Goal: Task Accomplishment & Management: Use online tool/utility

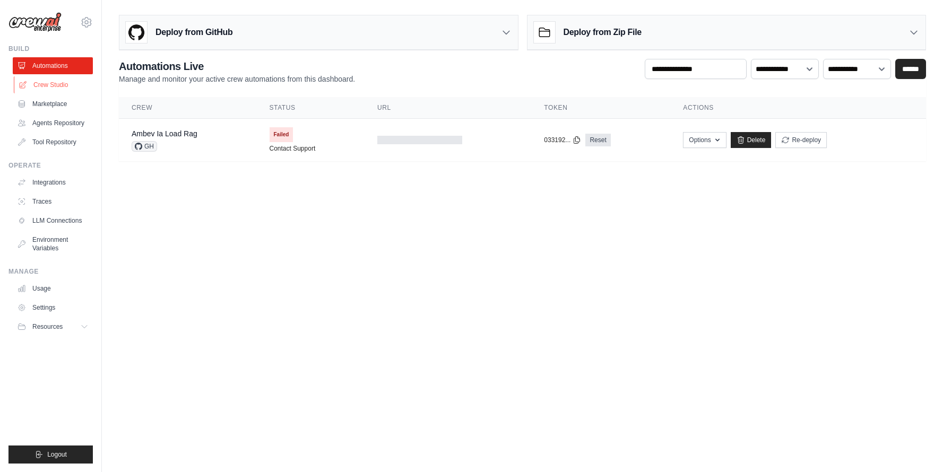
click at [52, 90] on link "Crew Studio" at bounding box center [54, 84] width 80 height 17
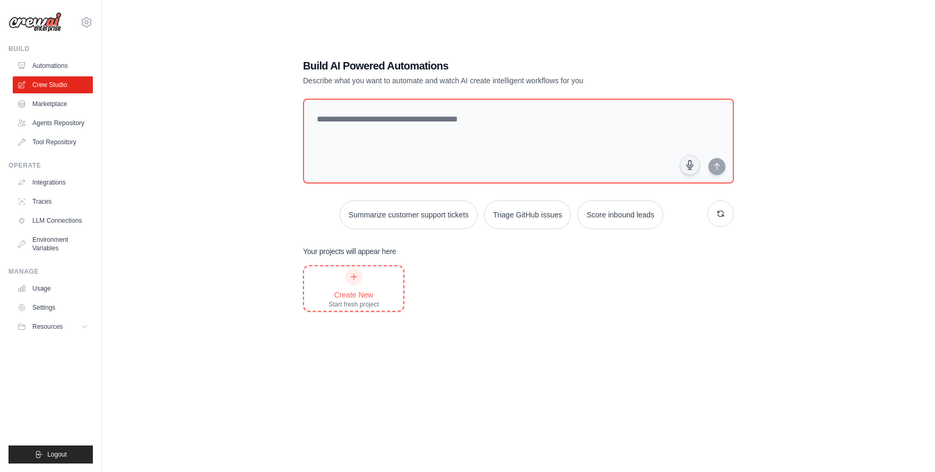
click at [338, 276] on div "Create New Start fresh project" at bounding box center [353, 289] width 50 height 40
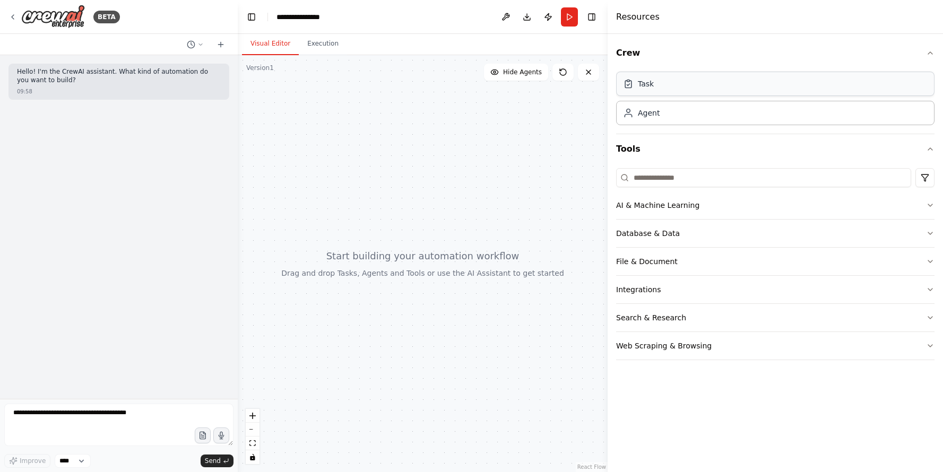
click at [703, 81] on div "Task" at bounding box center [775, 84] width 318 height 24
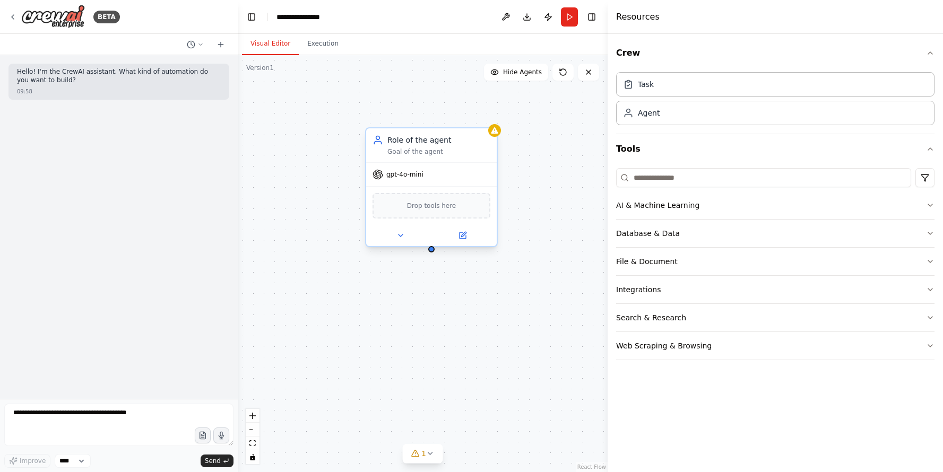
click at [463, 228] on div at bounding box center [431, 235] width 131 height 21
click at [456, 232] on button at bounding box center [462, 235] width 60 height 13
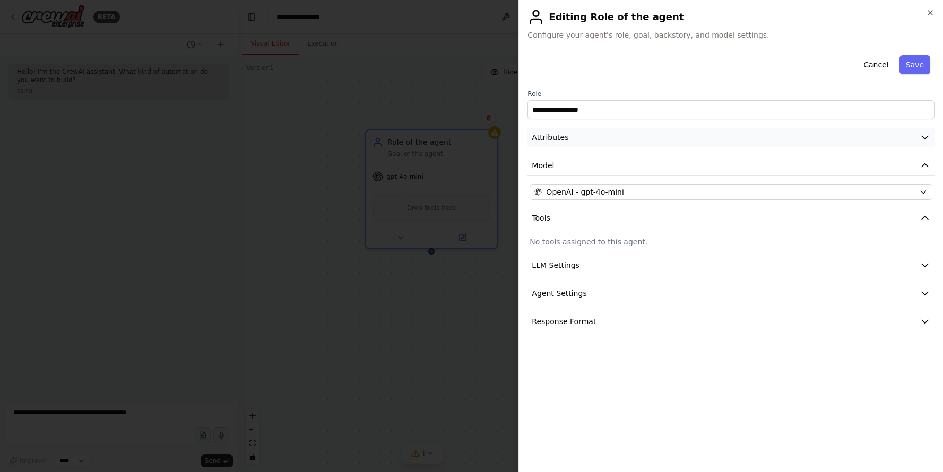
click at [599, 132] on button "Attributes" at bounding box center [730, 138] width 407 height 20
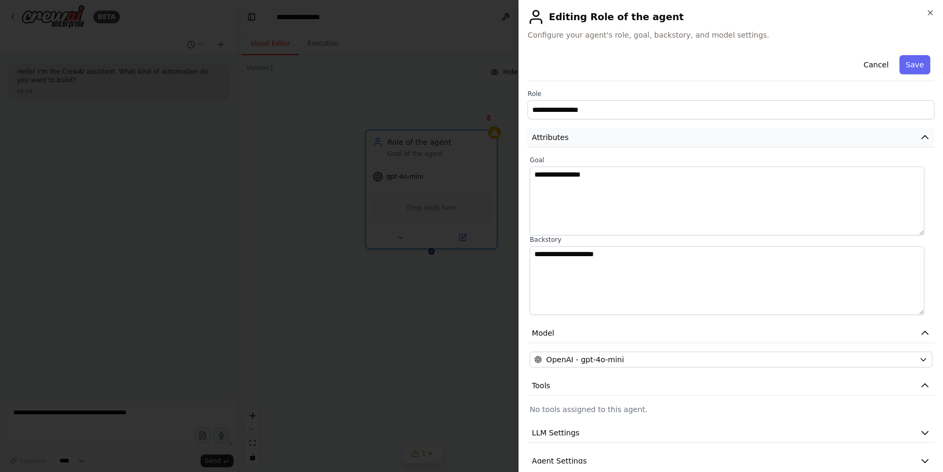
click at [600, 134] on button "Attributes" at bounding box center [730, 138] width 407 height 20
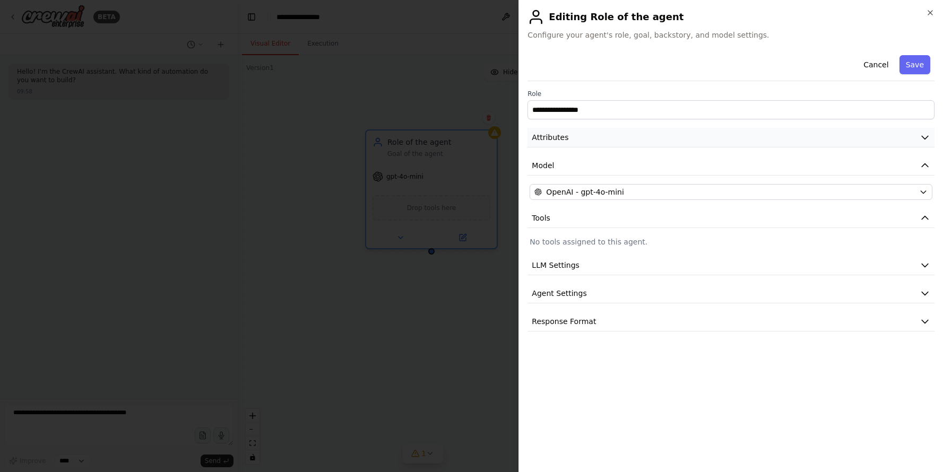
click at [600, 134] on button "Attributes" at bounding box center [730, 138] width 407 height 20
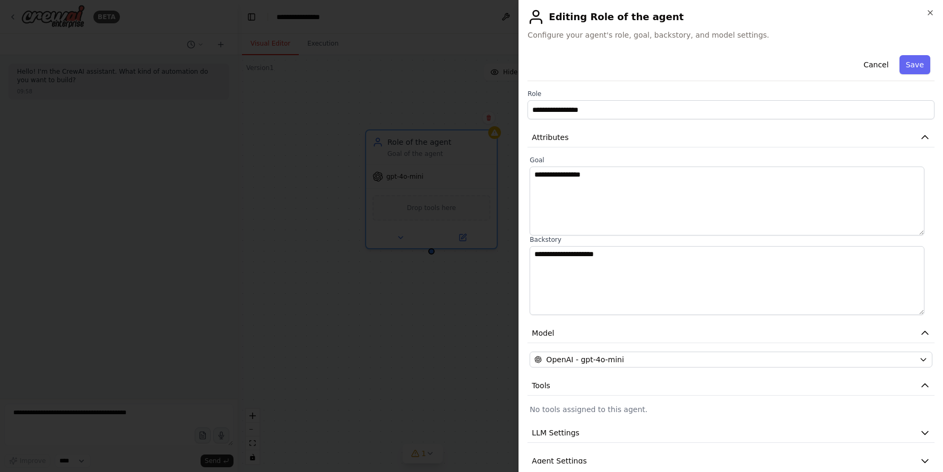
scroll to position [44, 0]
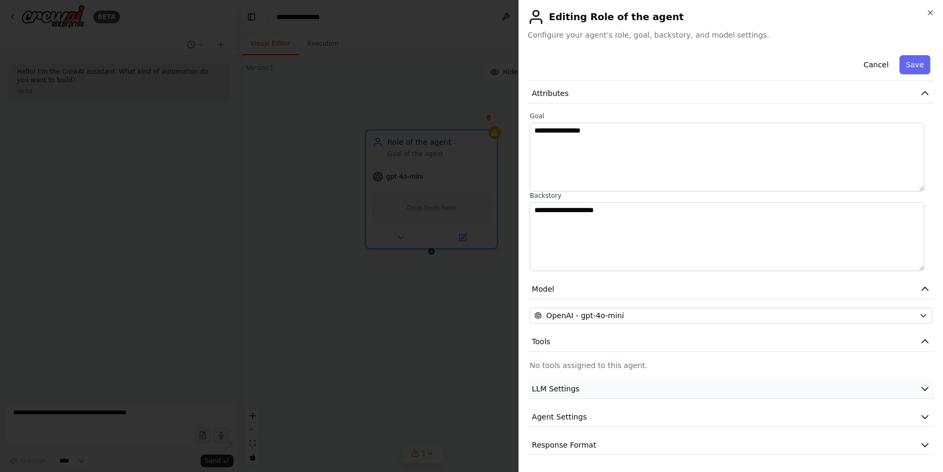
click at [610, 388] on button "LLM Settings" at bounding box center [730, 389] width 407 height 20
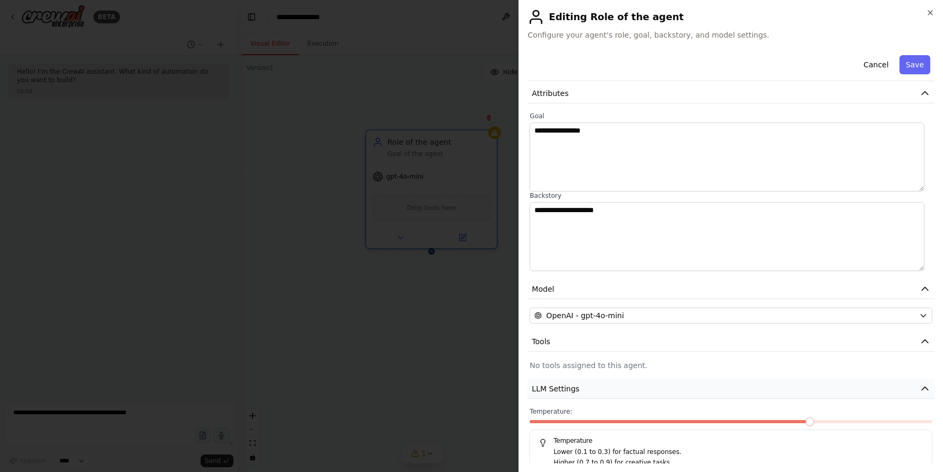
scroll to position [119, 0]
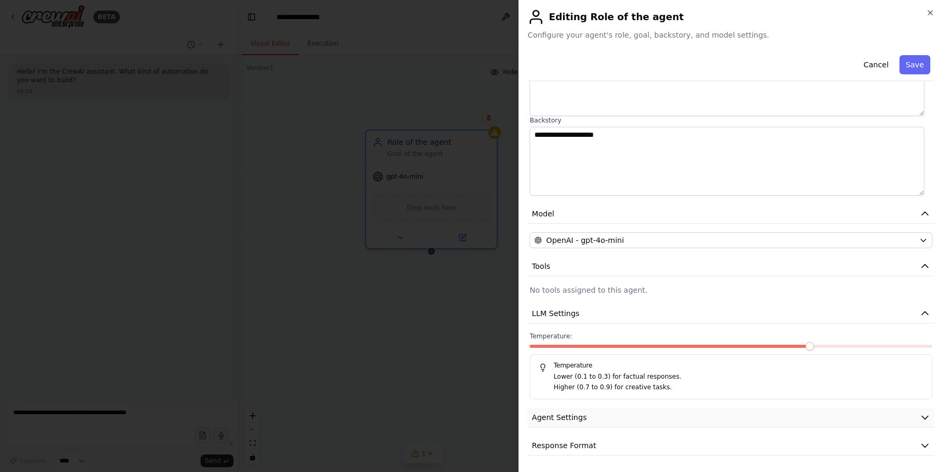
click at [612, 414] on button "Agent Settings" at bounding box center [730, 418] width 407 height 20
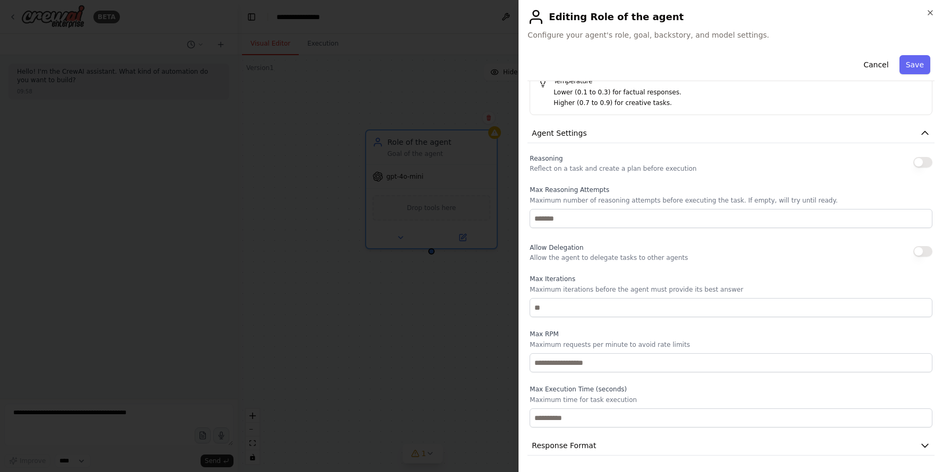
scroll to position [402, 0]
drag, startPoint x: 623, startPoint y: 433, endPoint x: 618, endPoint y: 458, distance: 25.5
click at [623, 434] on div "**********" at bounding box center [730, 53] width 407 height 809
click at [617, 464] on div "**********" at bounding box center [730, 236] width 425 height 472
click at [618, 455] on button "Response Format" at bounding box center [730, 448] width 407 height 20
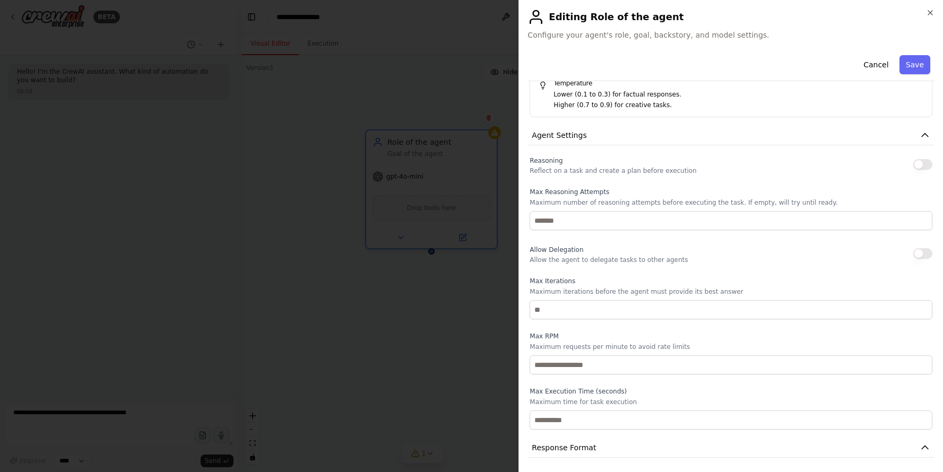
scroll to position [454, 0]
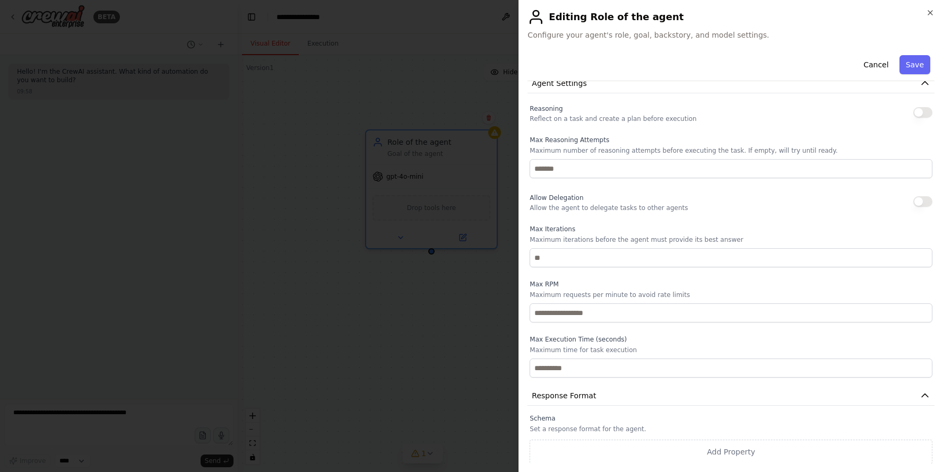
click at [336, 313] on div at bounding box center [471, 236] width 943 height 472
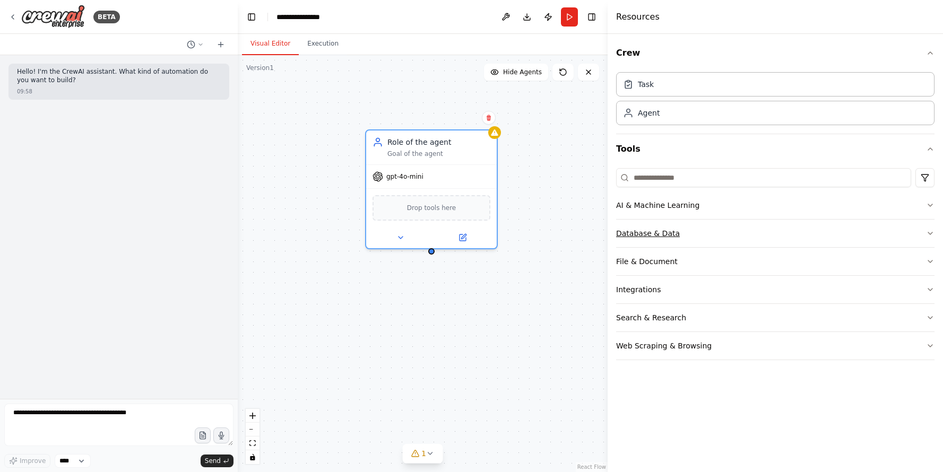
click at [718, 242] on button "Database & Data" at bounding box center [775, 234] width 318 height 28
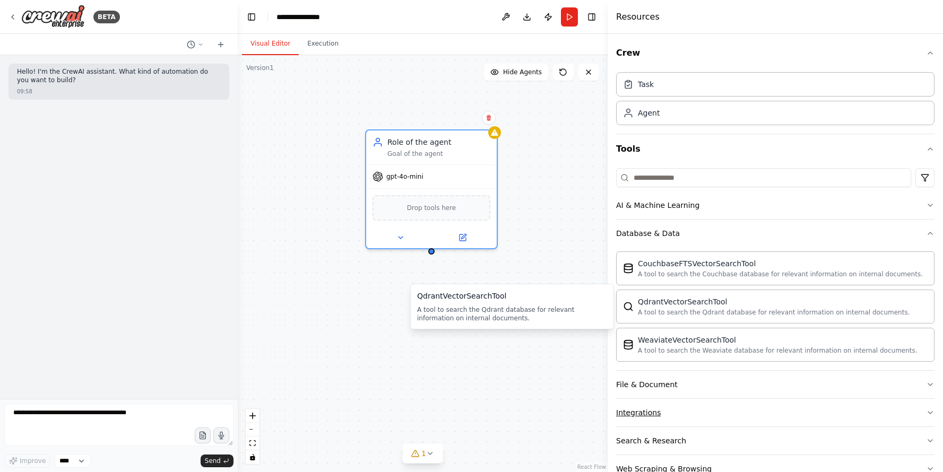
scroll to position [22, 0]
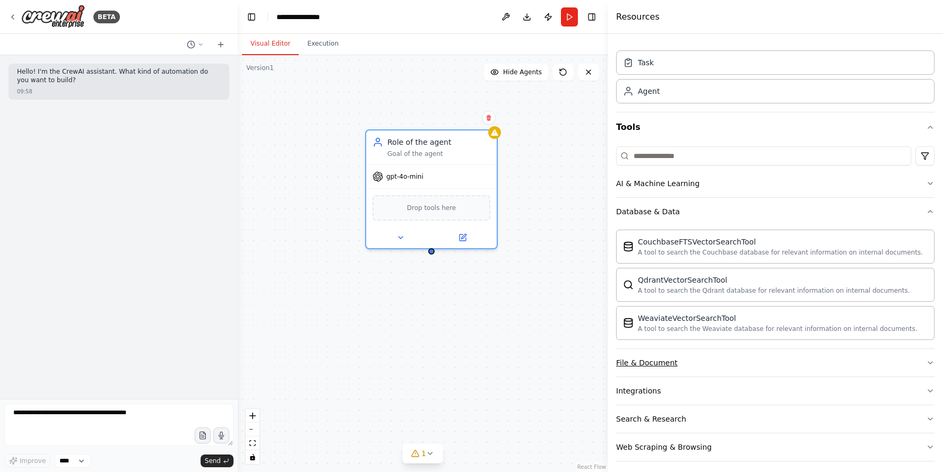
click at [768, 360] on button "File & Document" at bounding box center [775, 363] width 318 height 28
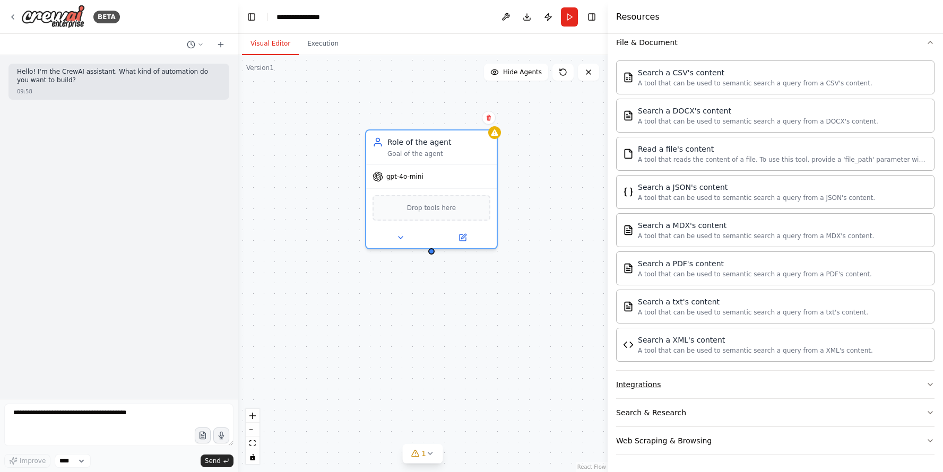
click at [749, 385] on button "Integrations" at bounding box center [775, 385] width 318 height 28
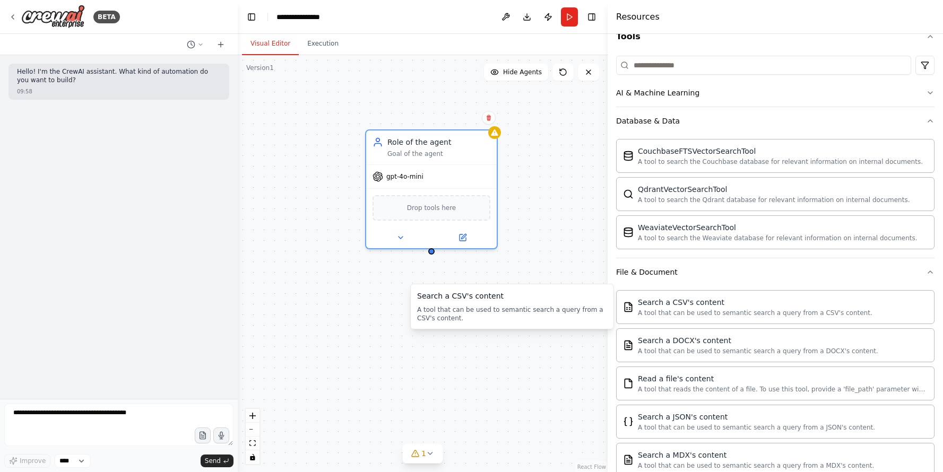
scroll to position [134, 0]
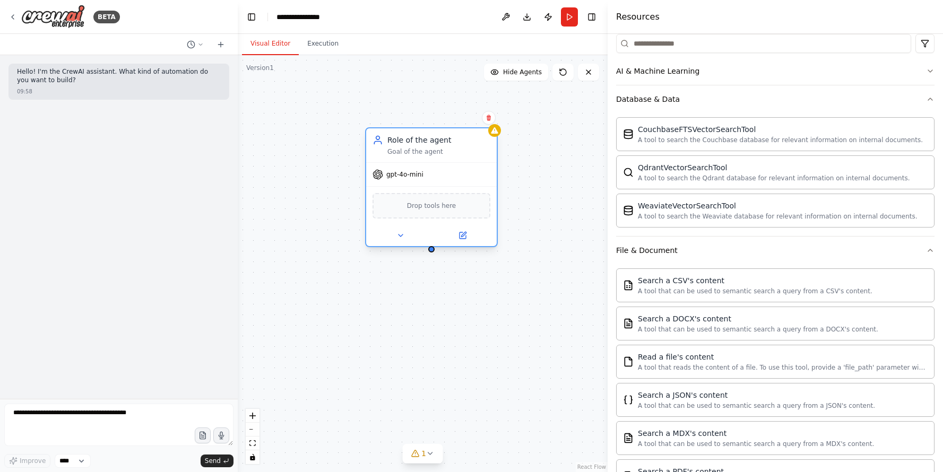
click at [432, 206] on span "Drop tools here" at bounding box center [431, 206] width 49 height 11
click at [463, 234] on icon at bounding box center [463, 234] width 5 height 5
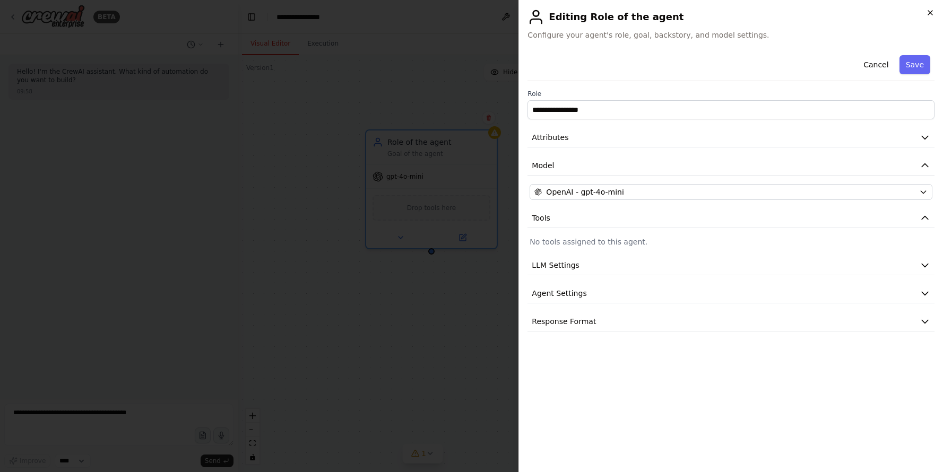
click at [934, 12] on icon "button" at bounding box center [930, 12] width 8 height 8
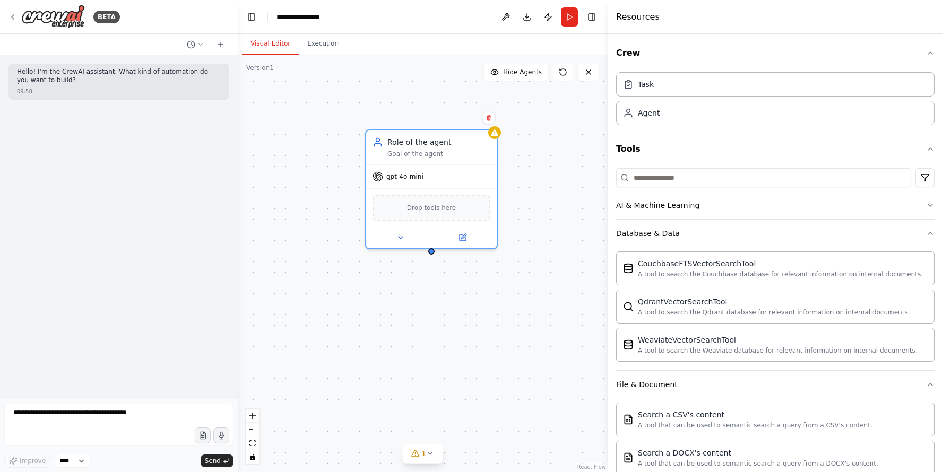
scroll to position [66, 0]
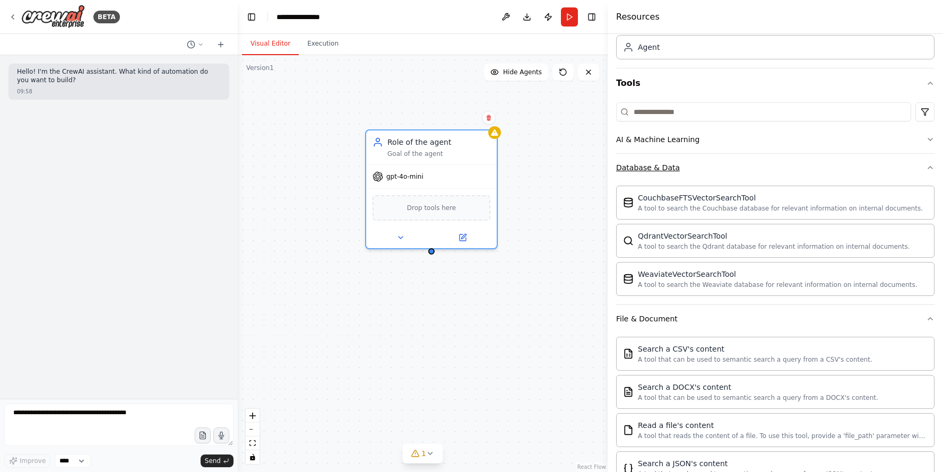
click at [724, 169] on button "Database & Data" at bounding box center [775, 168] width 318 height 28
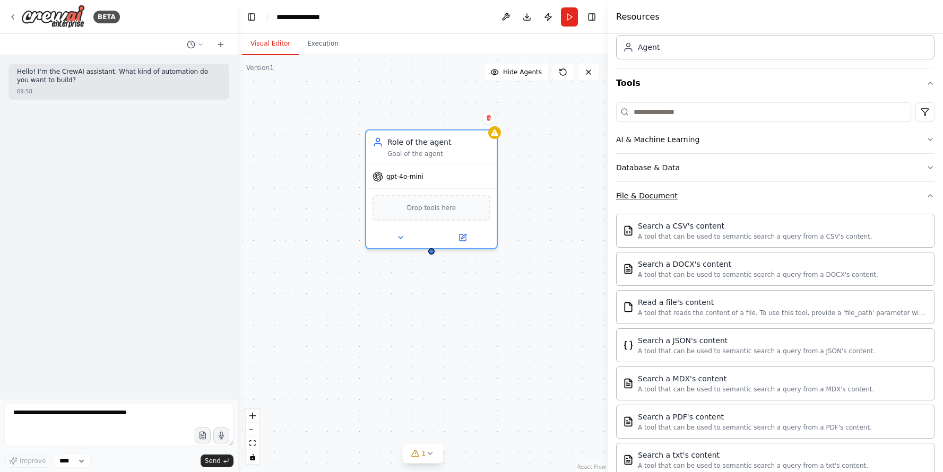
click at [714, 191] on button "File & Document" at bounding box center [775, 196] width 318 height 28
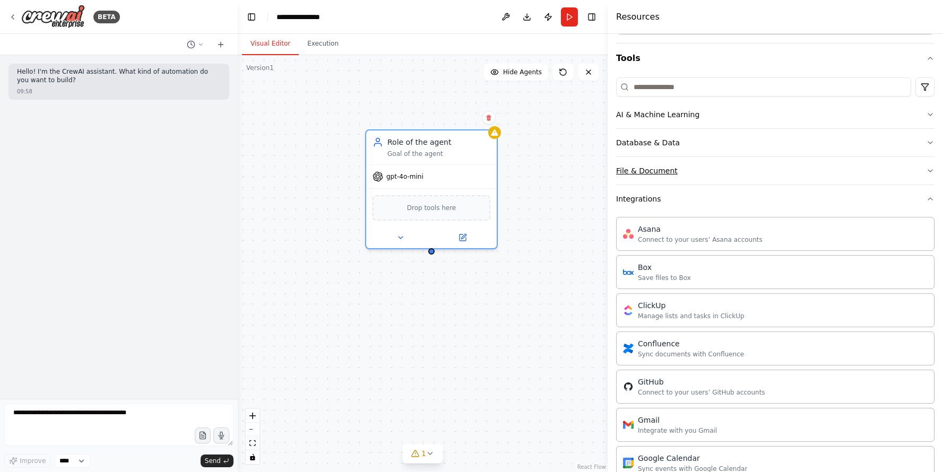
scroll to position [115, 0]
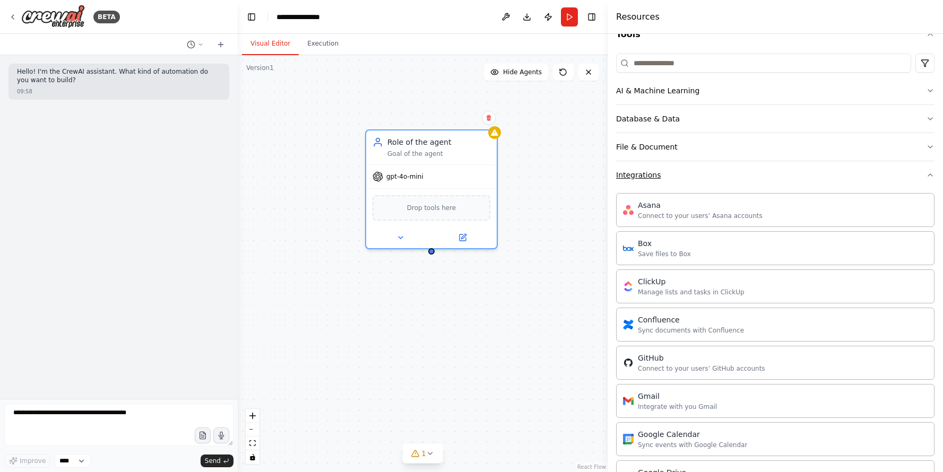
click at [732, 184] on button "Integrations" at bounding box center [775, 175] width 318 height 28
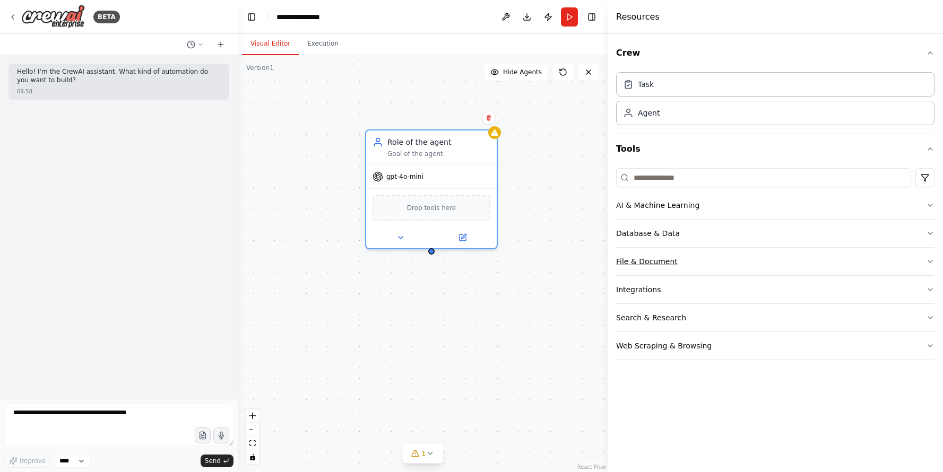
click at [679, 269] on button "File & Document" at bounding box center [775, 262] width 318 height 28
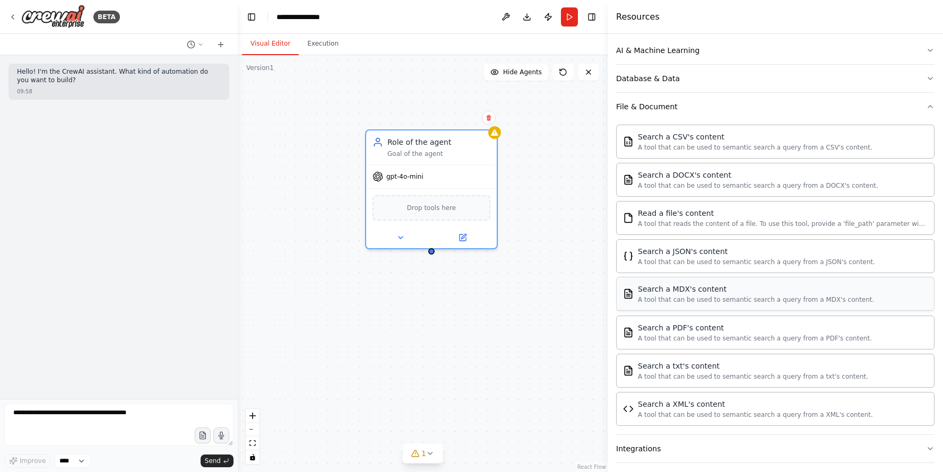
scroll to position [219, 0]
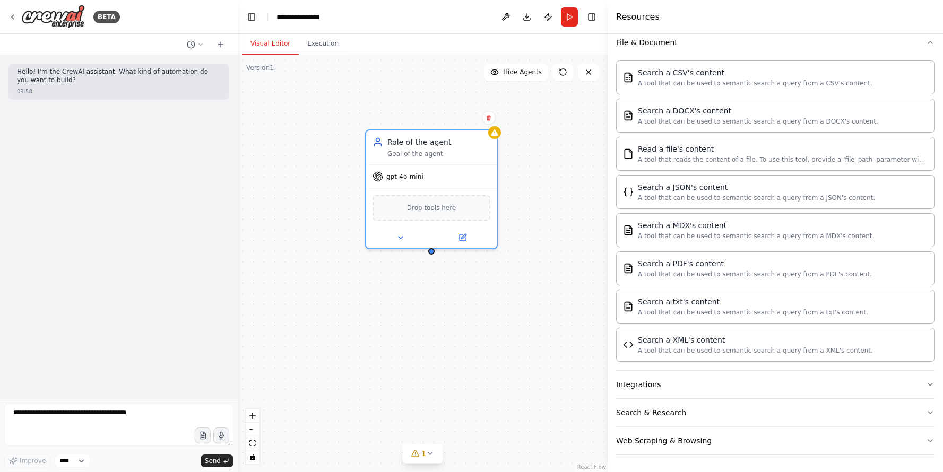
click at [691, 374] on button "Integrations" at bounding box center [775, 385] width 318 height 28
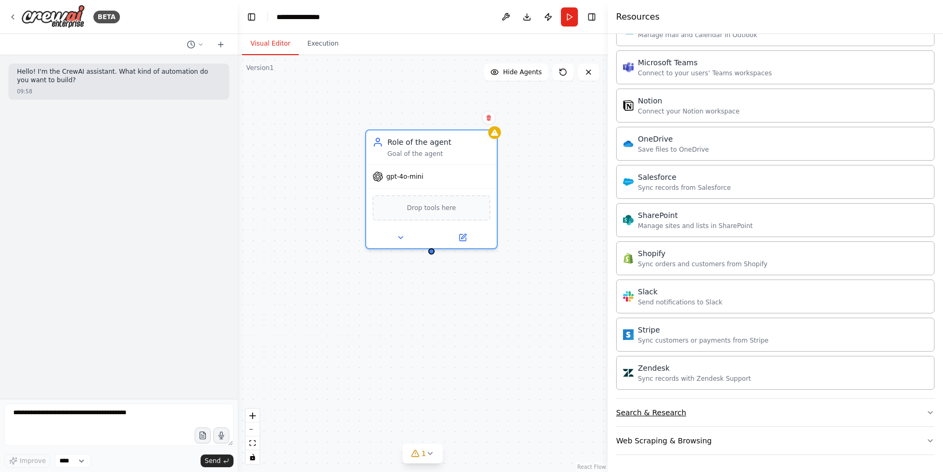
click at [723, 417] on button "Search & Research" at bounding box center [775, 413] width 318 height 28
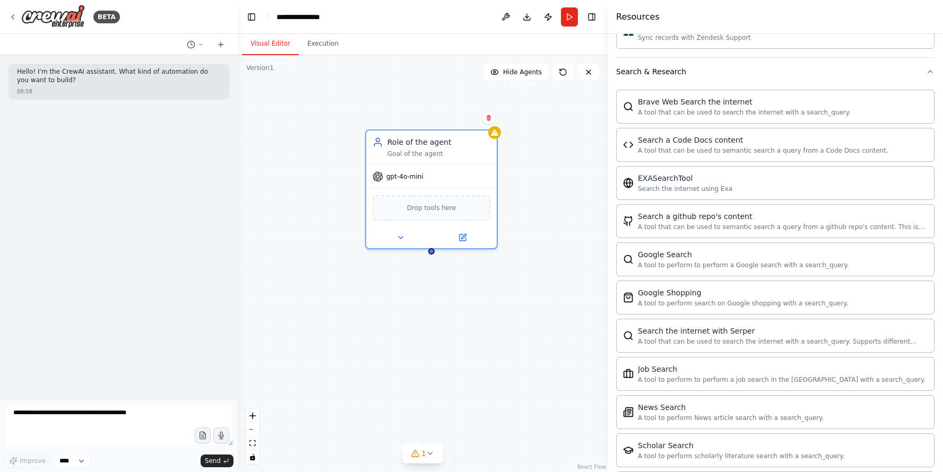
scroll to position [1612, 0]
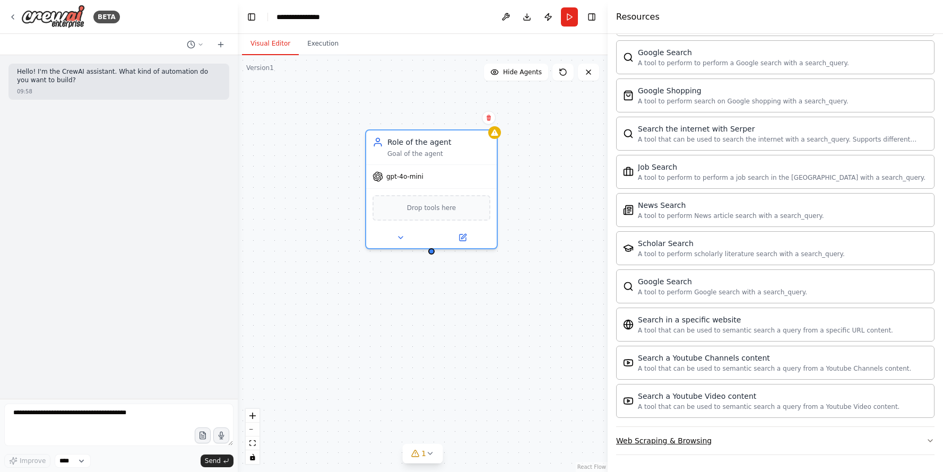
click at [711, 445] on button "Web Scraping & Browsing" at bounding box center [775, 441] width 318 height 28
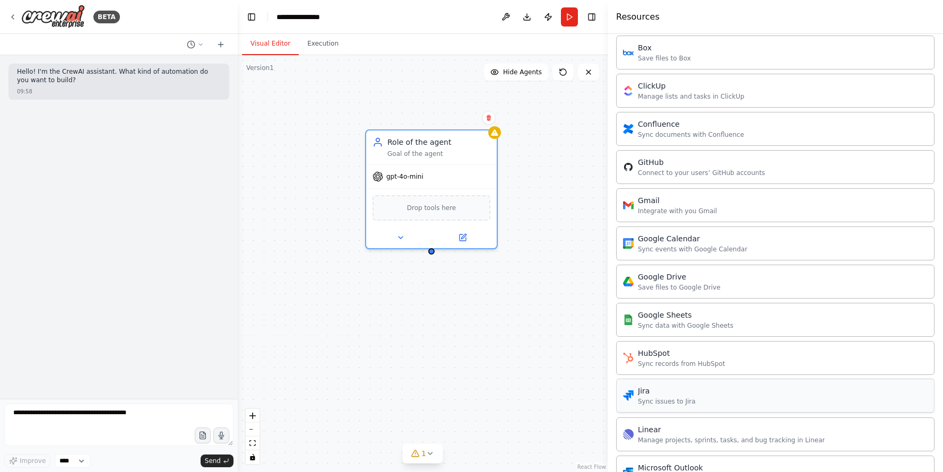
scroll to position [825, 0]
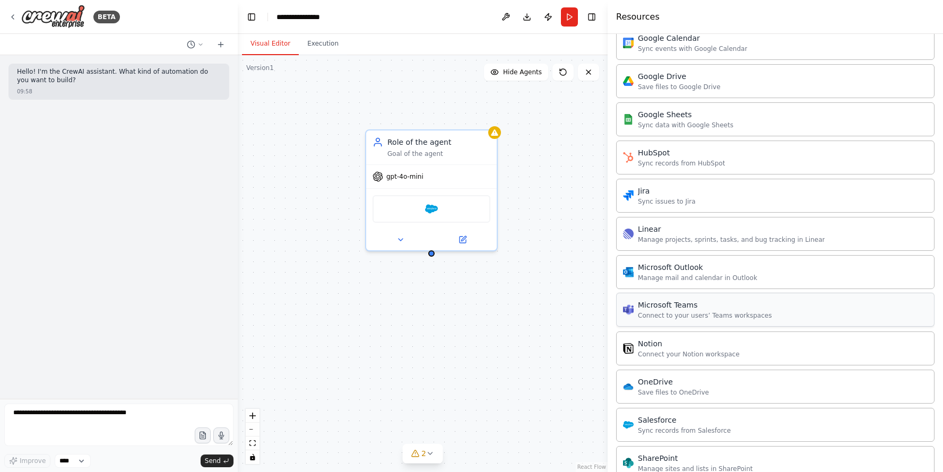
click at [679, 316] on div "Connect to your users’ Teams workspaces" at bounding box center [705, 315] width 134 height 8
click at [451, 207] on div "Salesforce" at bounding box center [432, 207] width 118 height 28
click at [465, 235] on icon at bounding box center [463, 236] width 5 height 5
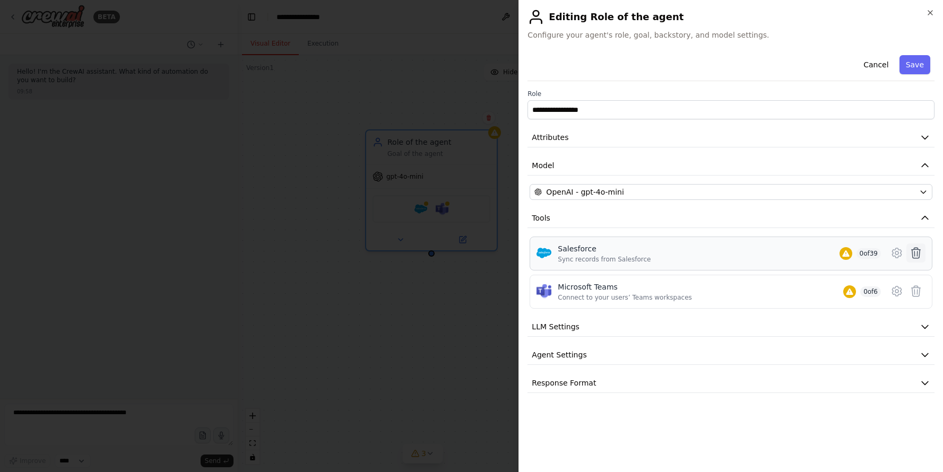
click at [914, 253] on icon at bounding box center [916, 253] width 9 height 11
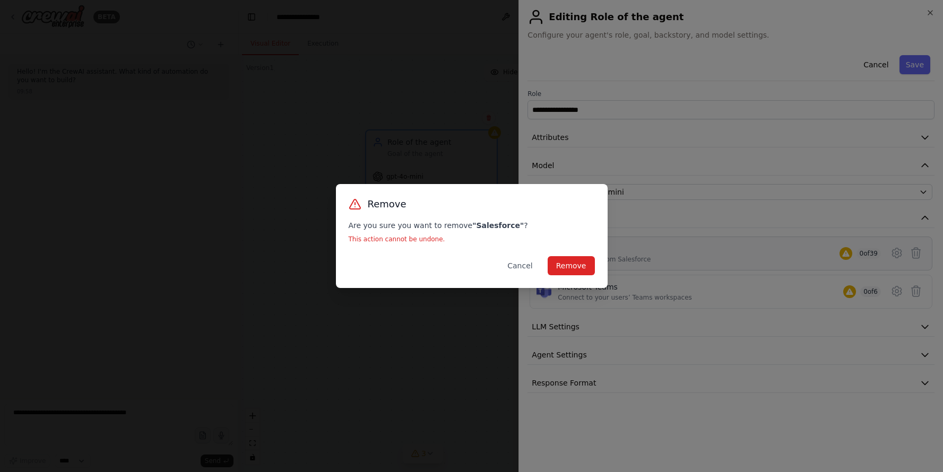
drag, startPoint x: 566, startPoint y: 266, endPoint x: 668, endPoint y: 270, distance: 102.5
click at [566, 266] on button "Remove" at bounding box center [571, 265] width 47 height 19
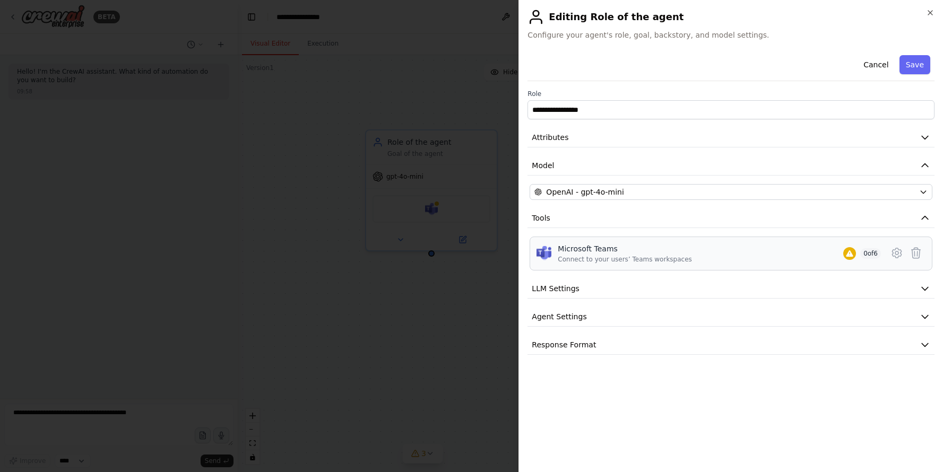
click at [686, 251] on div "Microsoft Teams Connect to your users’ Teams workspaces 0 of 6" at bounding box center [719, 254] width 323 height 20
click at [891, 251] on icon at bounding box center [896, 253] width 13 height 13
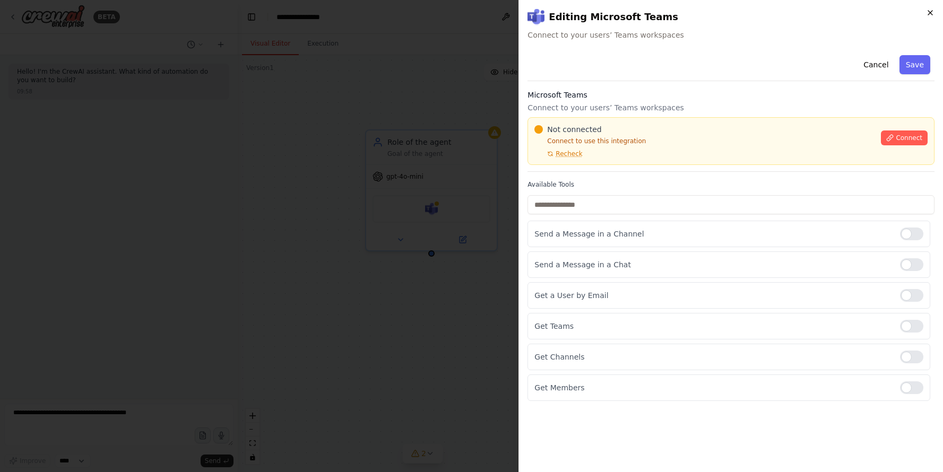
click at [932, 14] on icon "button" at bounding box center [930, 12] width 8 height 8
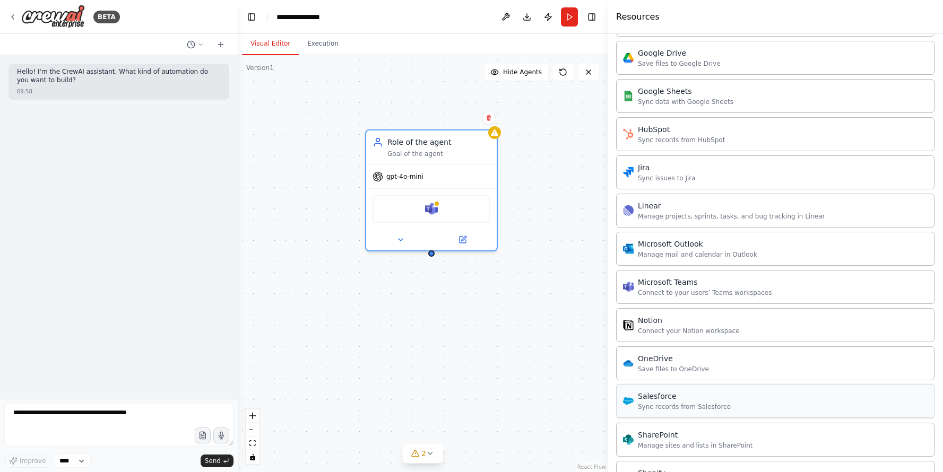
scroll to position [896, 0]
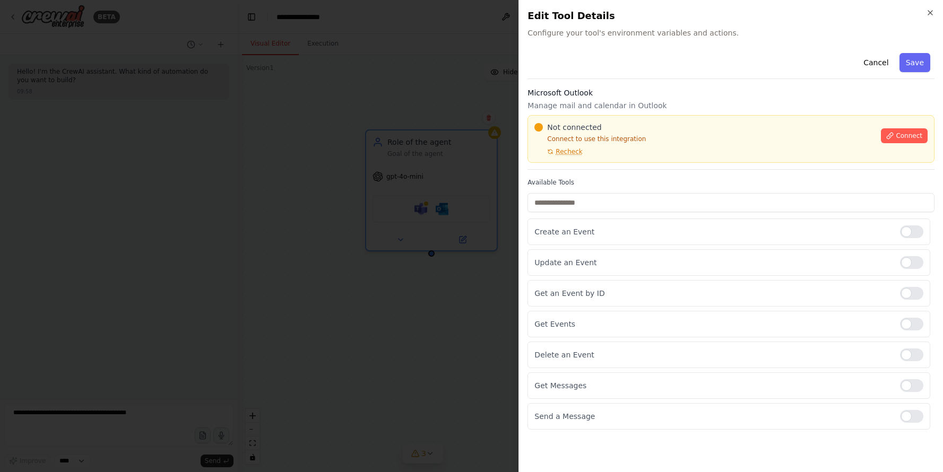
click at [936, 14] on div "Close Edit Tool Details Configure your tool's environment variables and actions…" at bounding box center [730, 236] width 425 height 472
click at [933, 14] on icon "button" at bounding box center [930, 12] width 8 height 8
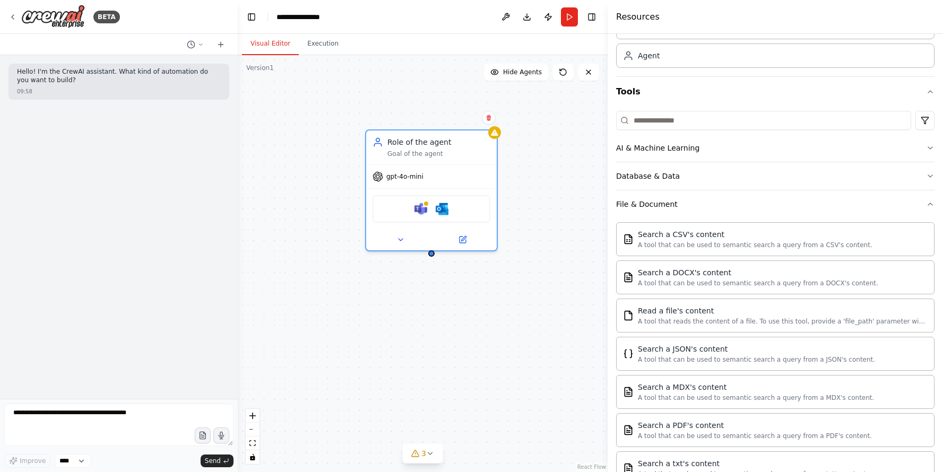
scroll to position [0, 0]
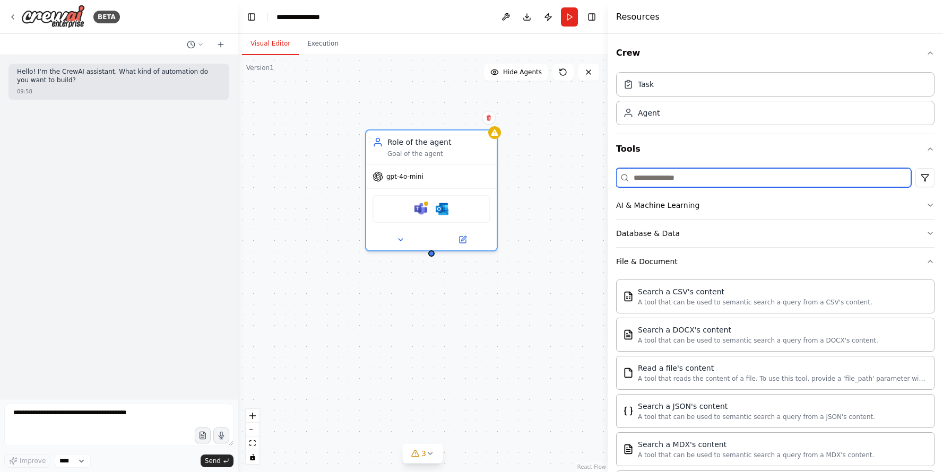
click at [682, 180] on input at bounding box center [763, 177] width 295 height 19
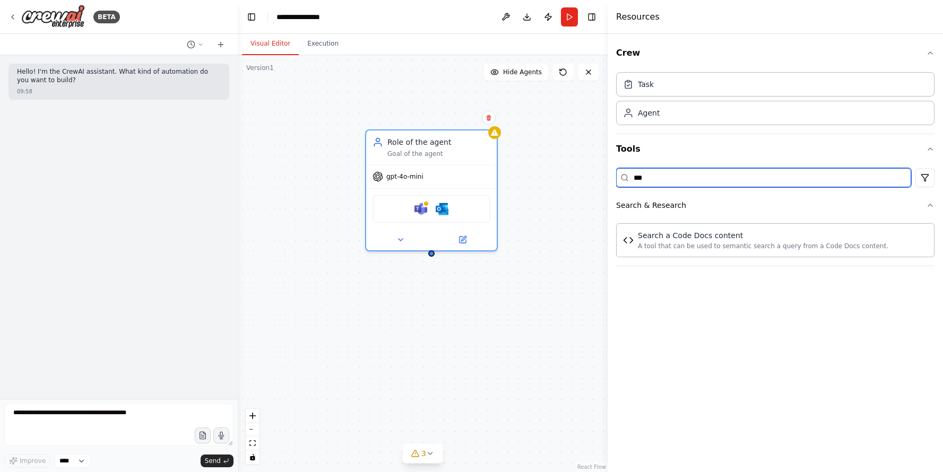
type input "****"
click at [664, 175] on input "****" at bounding box center [763, 177] width 295 height 19
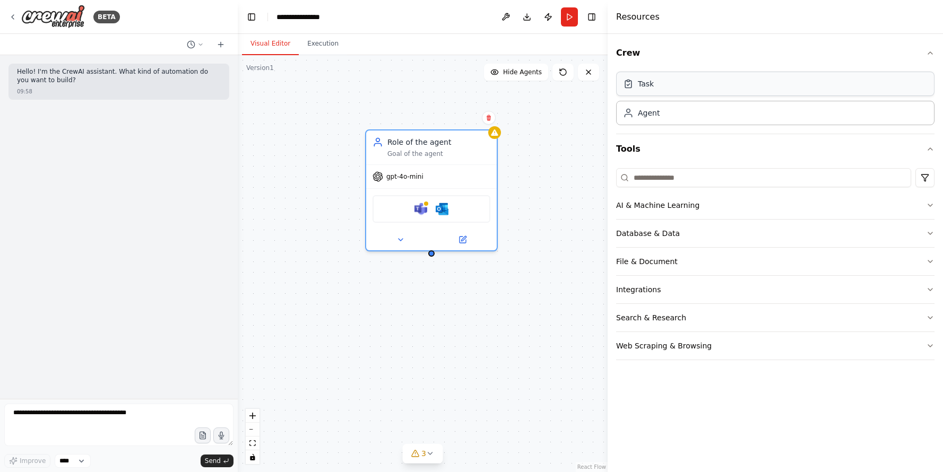
click at [678, 84] on div "Task" at bounding box center [775, 84] width 318 height 24
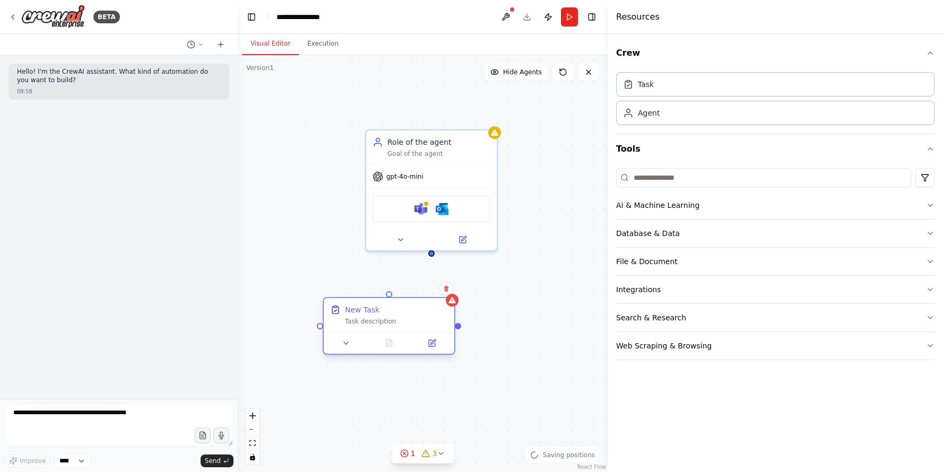
drag, startPoint x: 480, startPoint y: 285, endPoint x: 396, endPoint y: 315, distance: 88.5
click at [396, 315] on div "New Task Task description" at bounding box center [396, 315] width 103 height 21
click at [436, 344] on button at bounding box center [431, 343] width 37 height 13
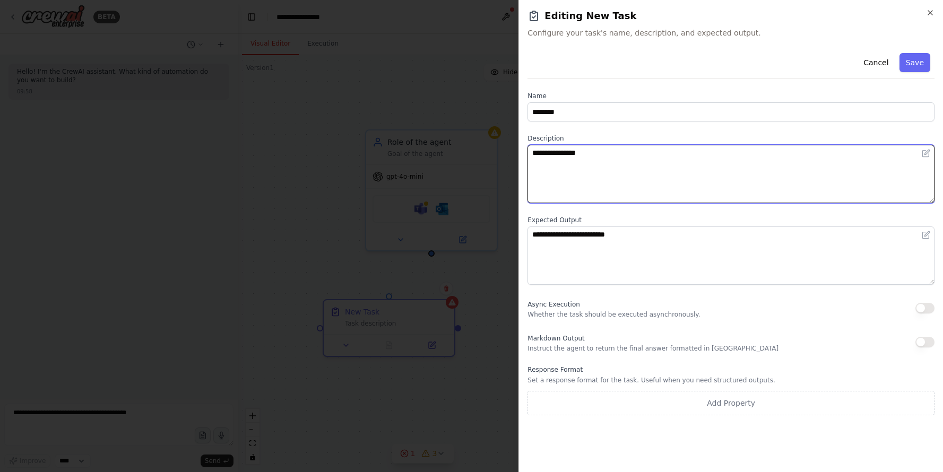
click at [679, 159] on textarea "**********" at bounding box center [730, 174] width 407 height 58
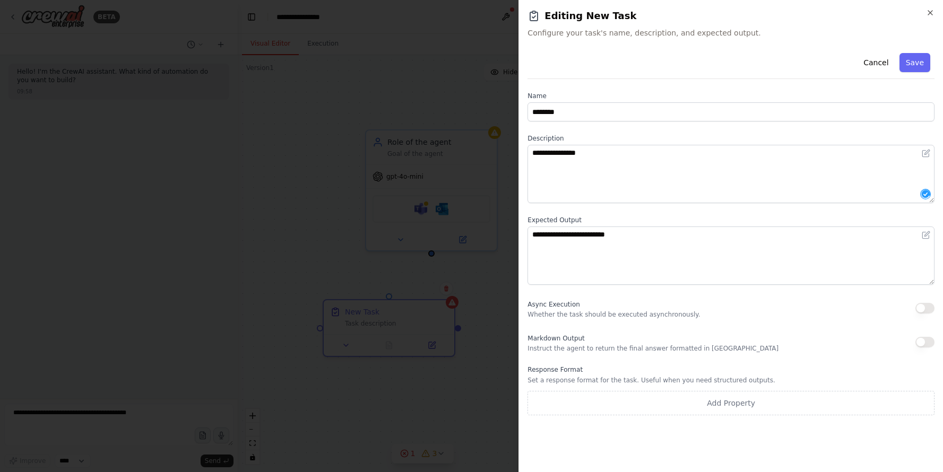
click at [429, 334] on div at bounding box center [471, 236] width 943 height 472
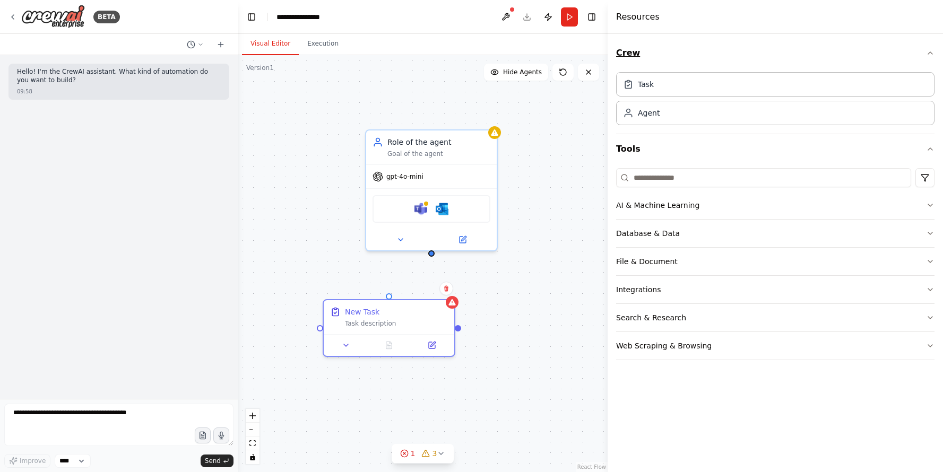
click at [927, 51] on icon "button" at bounding box center [930, 53] width 8 height 8
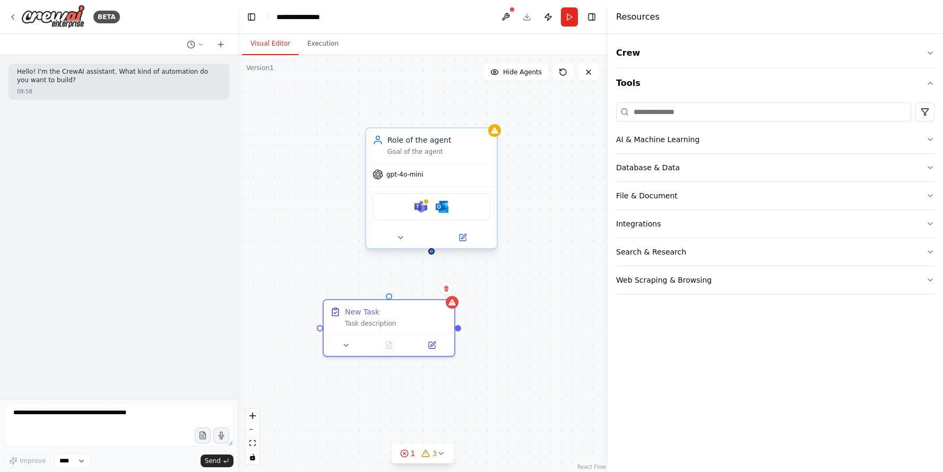
click at [442, 160] on div "Role of the agent Goal of the agent" at bounding box center [431, 145] width 131 height 34
click at [600, 67] on div "Role of the agent Goal of the agent gpt-4o-mini Microsoft Teams Microsoft Outlo…" at bounding box center [423, 263] width 370 height 417
click at [595, 68] on button at bounding box center [588, 72] width 21 height 17
click at [457, 169] on div "gpt-4o-mini" at bounding box center [431, 174] width 131 height 23
click at [487, 118] on icon at bounding box center [489, 118] width 4 height 6
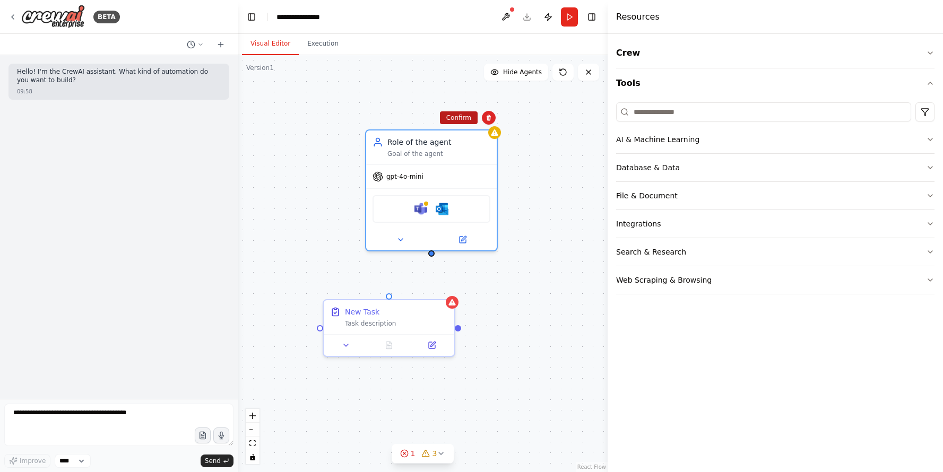
click at [466, 121] on button "Confirm" at bounding box center [459, 117] width 38 height 13
drag, startPoint x: 436, startPoint y: 308, endPoint x: 454, endPoint y: 301, distance: 19.3
click at [436, 308] on div "New Task" at bounding box center [396, 309] width 103 height 11
click at [448, 287] on icon at bounding box center [446, 288] width 4 height 6
click at [471, 145] on div "Role of the agent Goal of the agent" at bounding box center [438, 144] width 103 height 21
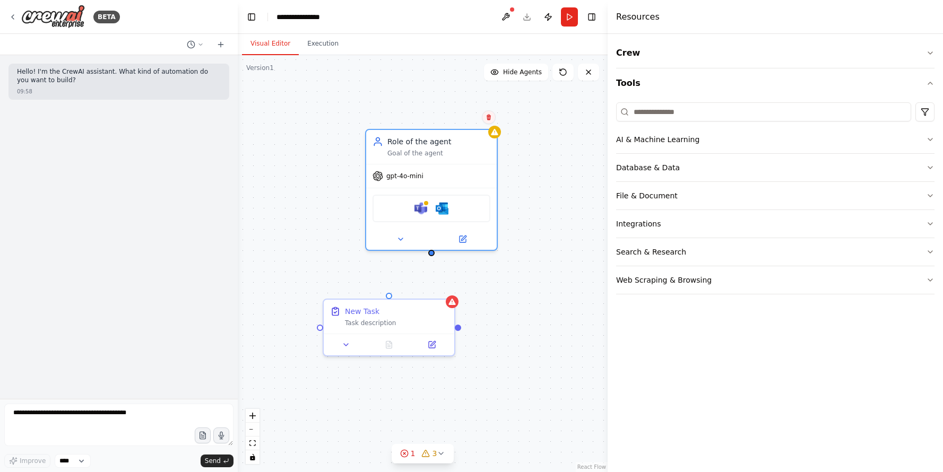
click at [487, 119] on icon at bounding box center [489, 118] width 4 height 6
click at [464, 119] on button "Confirm" at bounding box center [459, 116] width 38 height 13
click at [465, 117] on button "Confirm" at bounding box center [459, 116] width 38 height 13
click at [465, 117] on div "Role of the agent Goal of the agent gpt-4o-mini Microsoft Teams Microsoft Outlo…" at bounding box center [423, 263] width 370 height 417
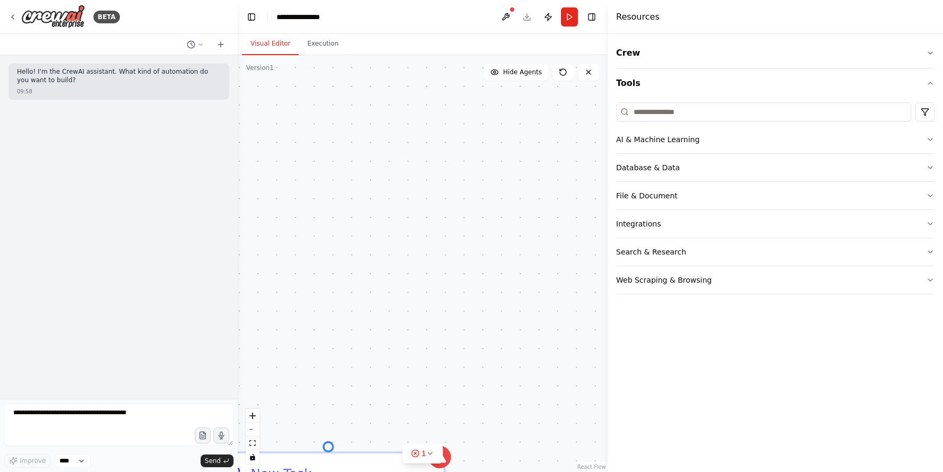
click at [443, 246] on div "New Task Task description" at bounding box center [423, 263] width 370 height 417
click at [444, 246] on div "New Task Task description" at bounding box center [423, 263] width 370 height 417
drag, startPoint x: 420, startPoint y: 335, endPoint x: 425, endPoint y: 325, distance: 11.4
click at [421, 334] on div "New Task Task description" at bounding box center [409, 320] width 68 height 30
click at [437, 296] on icon at bounding box center [434, 295] width 6 height 6
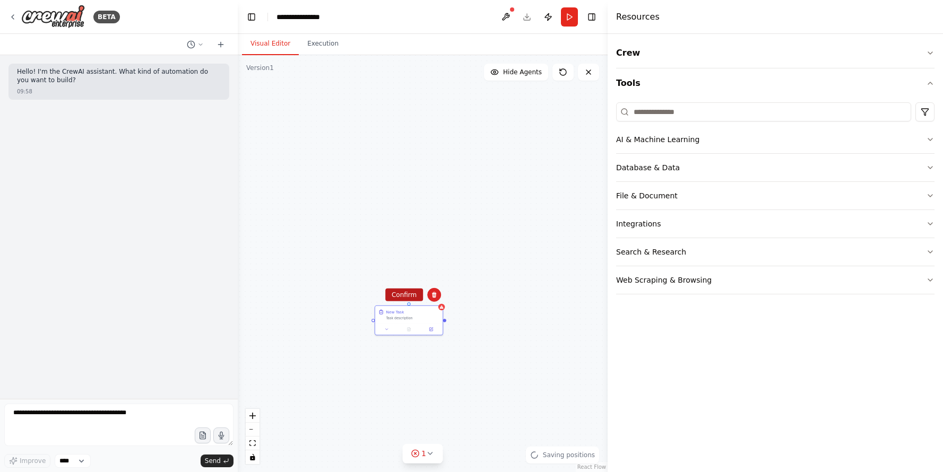
click at [408, 297] on button "Confirm" at bounding box center [404, 295] width 38 height 13
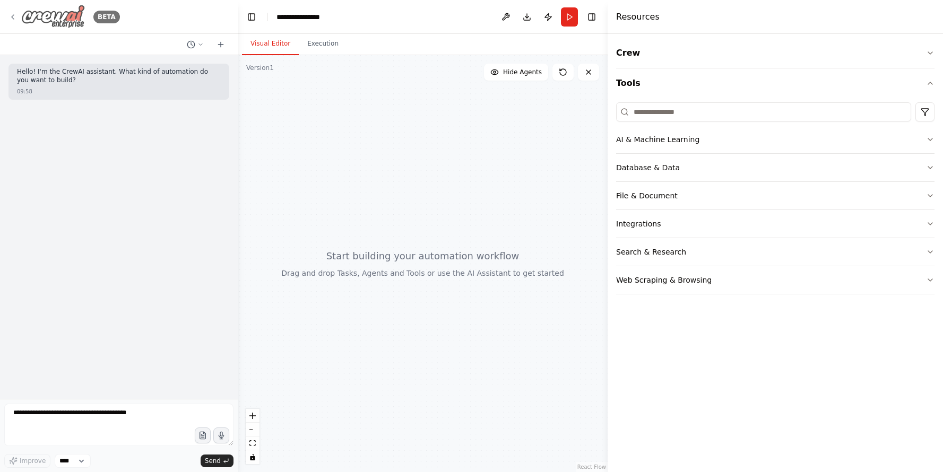
click at [58, 16] on img at bounding box center [53, 17] width 64 height 24
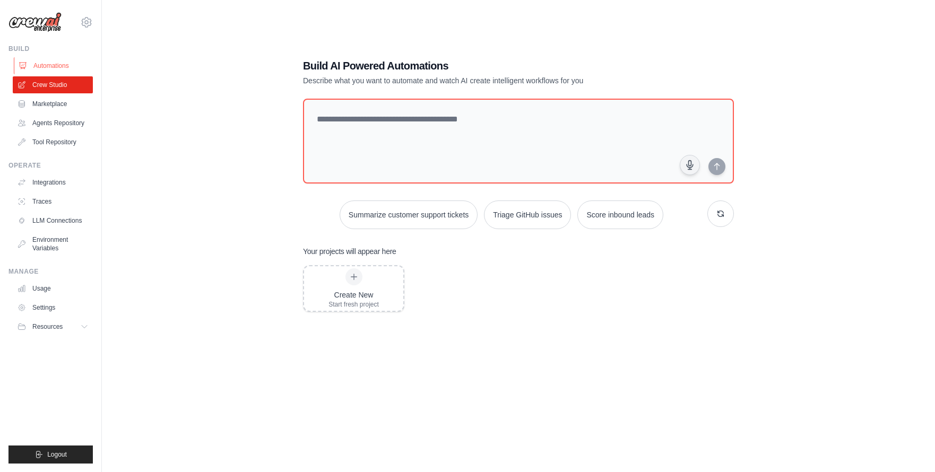
click at [53, 66] on link "Automations" at bounding box center [54, 65] width 80 height 17
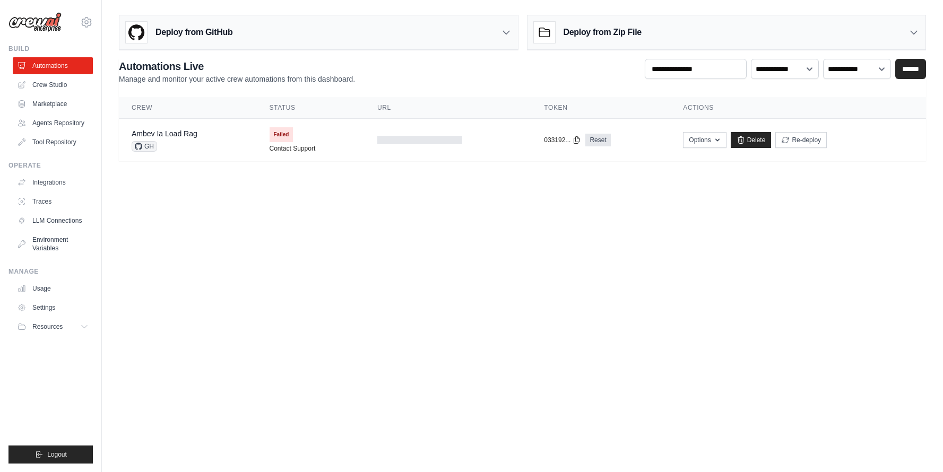
click at [94, 29] on div "nadine.anderle@ambevtech.com.br Ambev - SAZ Your organization Settings" at bounding box center [51, 236] width 102 height 472
click at [87, 22] on icon at bounding box center [86, 22] width 13 height 13
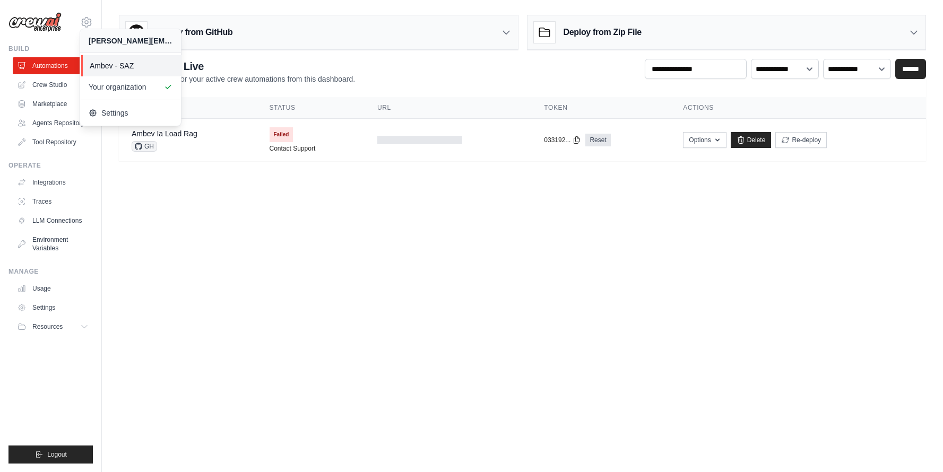
click at [126, 62] on span "Ambev - SAZ" at bounding box center [132, 65] width 84 height 11
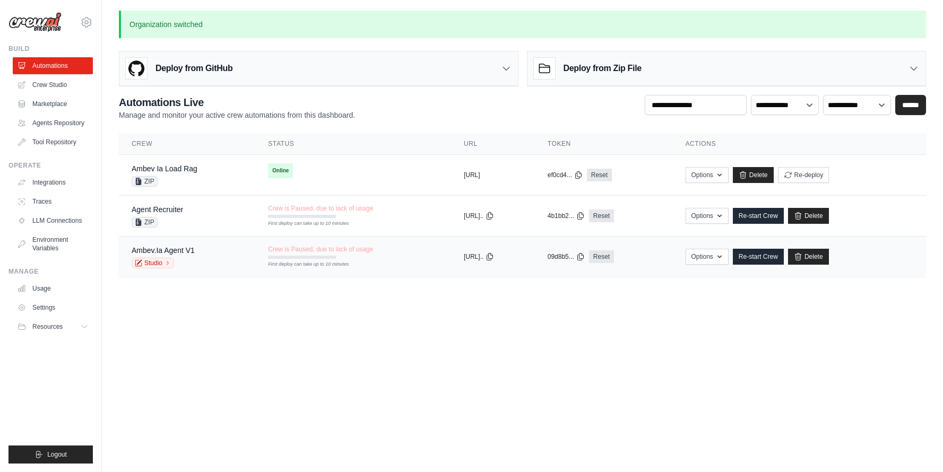
click at [195, 250] on div "Ambev.Ia Agent V1 Studio" at bounding box center [187, 256] width 111 height 23
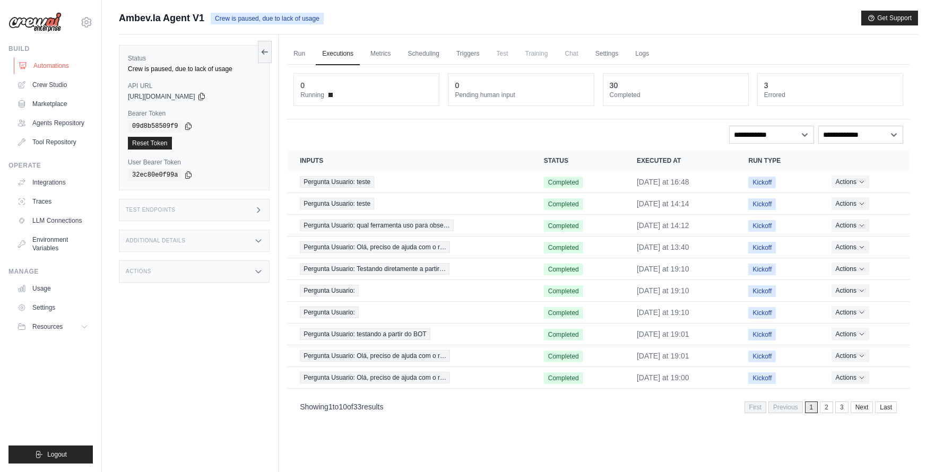
drag, startPoint x: 56, startPoint y: 70, endPoint x: 73, endPoint y: 68, distance: 17.1
click at [56, 70] on link "Automations" at bounding box center [54, 65] width 80 height 17
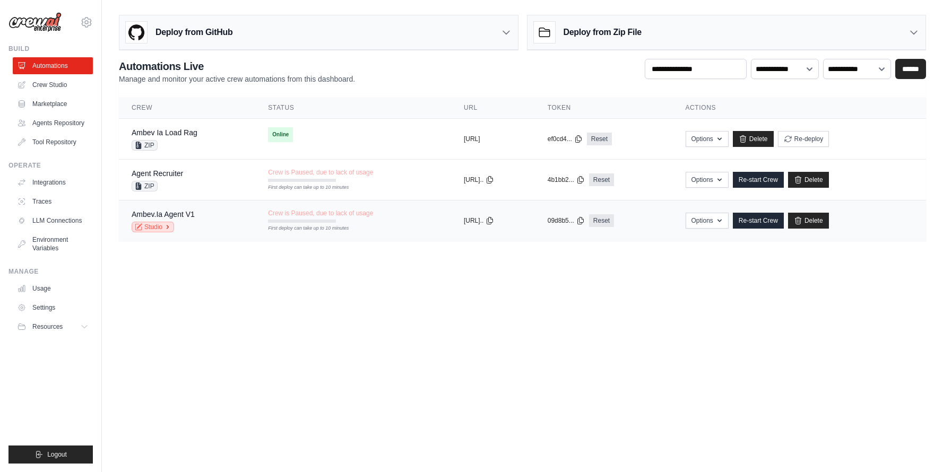
click at [143, 223] on link "Studio" at bounding box center [153, 227] width 42 height 11
click at [146, 142] on span "ZIP" at bounding box center [145, 145] width 26 height 11
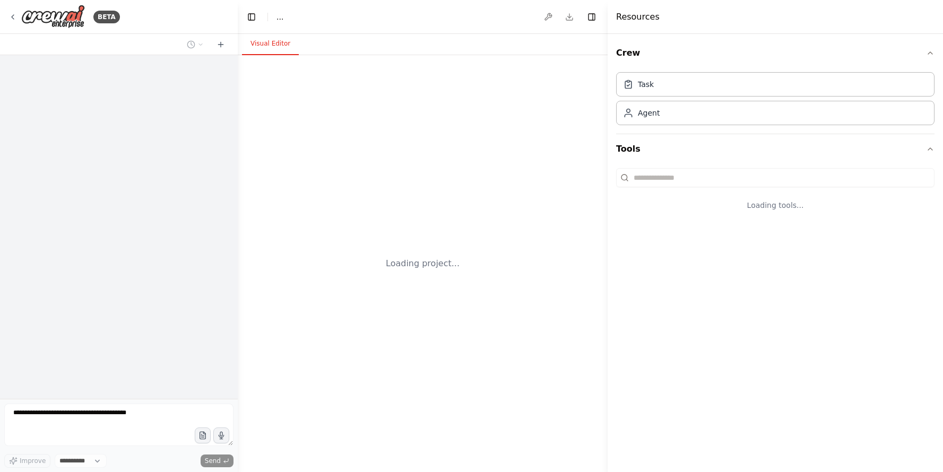
select select "****"
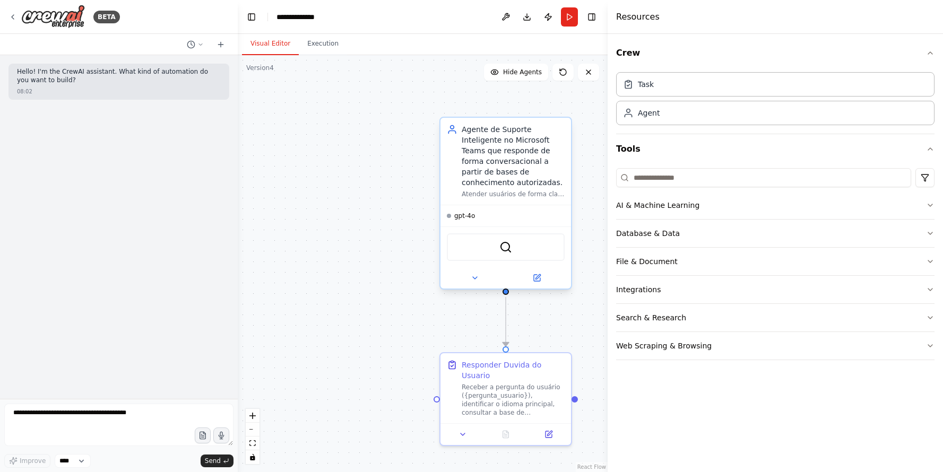
click at [502, 155] on div "Agente de Suporte Inteligente no Microsoft Teams que responde de forma conversa…" at bounding box center [513, 156] width 103 height 64
click at [503, 156] on div "Agente de Suporte Inteligente no Microsoft Teams que responde de forma conversa…" at bounding box center [513, 156] width 103 height 64
click at [498, 184] on div "Agente de Suporte Inteligente no Microsoft Teams que responde de forma conversa…" at bounding box center [513, 156] width 103 height 64
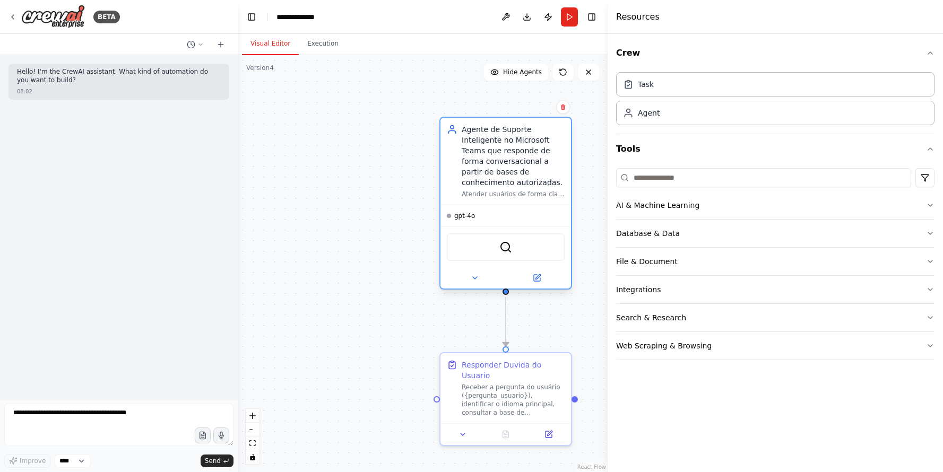
click at [498, 184] on div "Agente de Suporte Inteligente no Microsoft Teams que responde de forma conversa…" at bounding box center [513, 156] width 103 height 64
click at [688, 116] on div "Agent" at bounding box center [775, 112] width 318 height 24
click at [491, 159] on div "Agente de Suporte Inteligente no Microsoft Teams que responde de forma conversa…" at bounding box center [513, 156] width 103 height 64
click at [533, 274] on icon at bounding box center [537, 278] width 8 height 8
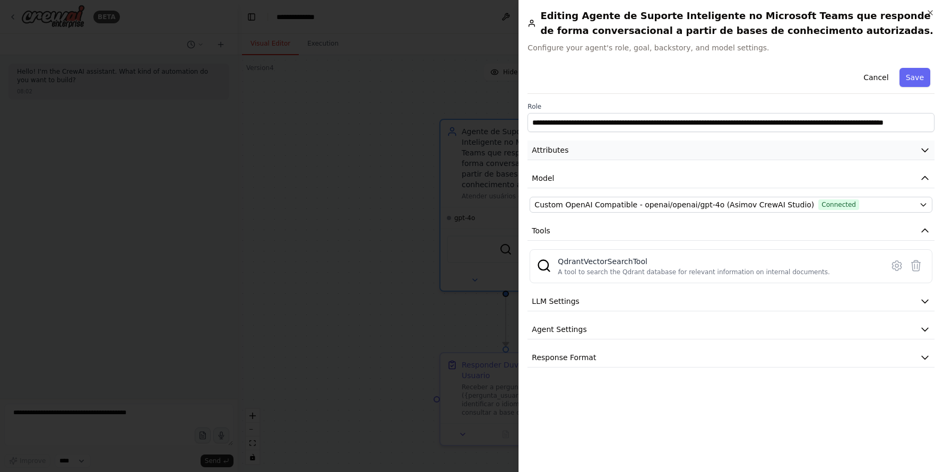
click at [580, 146] on button "Attributes" at bounding box center [730, 151] width 407 height 20
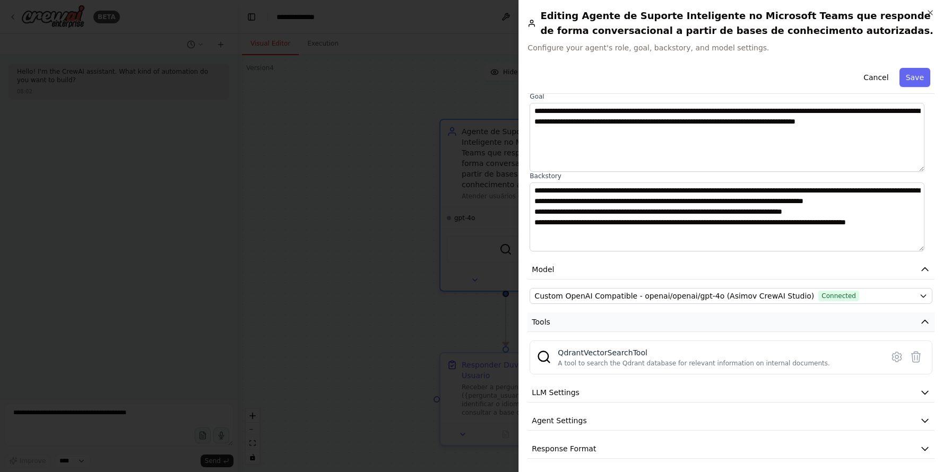
scroll to position [80, 0]
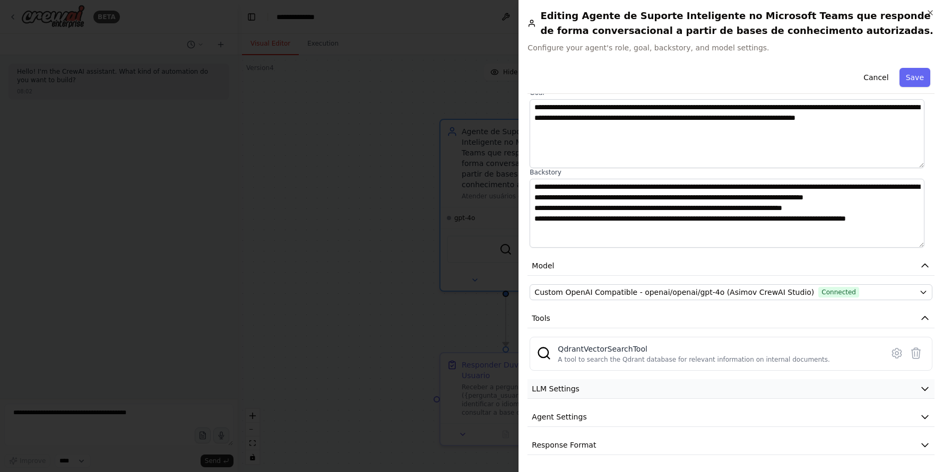
click at [596, 390] on button "LLM Settings" at bounding box center [730, 389] width 407 height 20
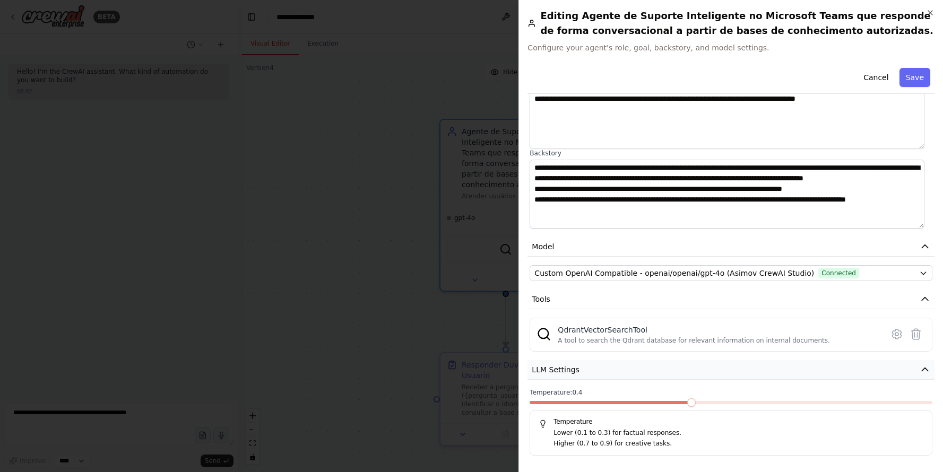
scroll to position [155, 0]
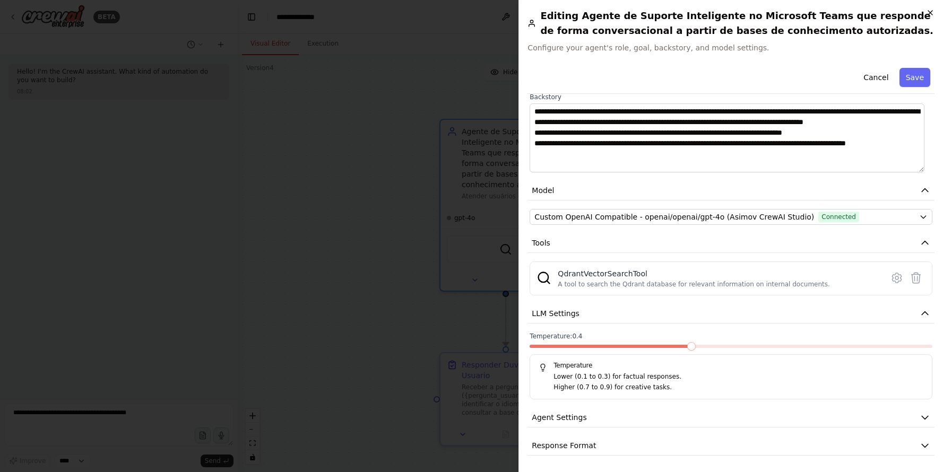
click at [929, 13] on icon "button" at bounding box center [930, 12] width 8 height 8
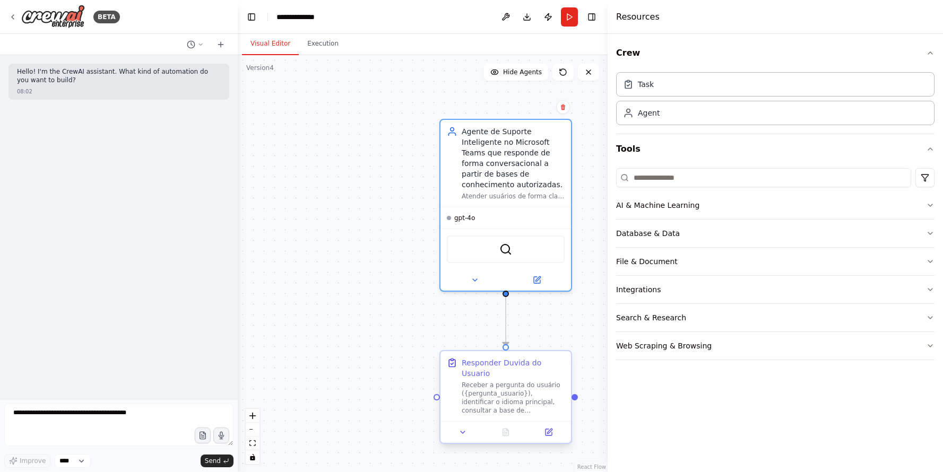
click at [544, 367] on div "Responder Duvida do Usuario" at bounding box center [513, 368] width 103 height 21
click at [550, 366] on div "Responder Duvida do Usuario" at bounding box center [513, 368] width 103 height 21
click at [551, 366] on div "Responder Duvida do Usuario" at bounding box center [513, 368] width 103 height 21
click at [548, 434] on icon at bounding box center [549, 431] width 5 height 5
click at [541, 432] on button at bounding box center [548, 432] width 37 height 13
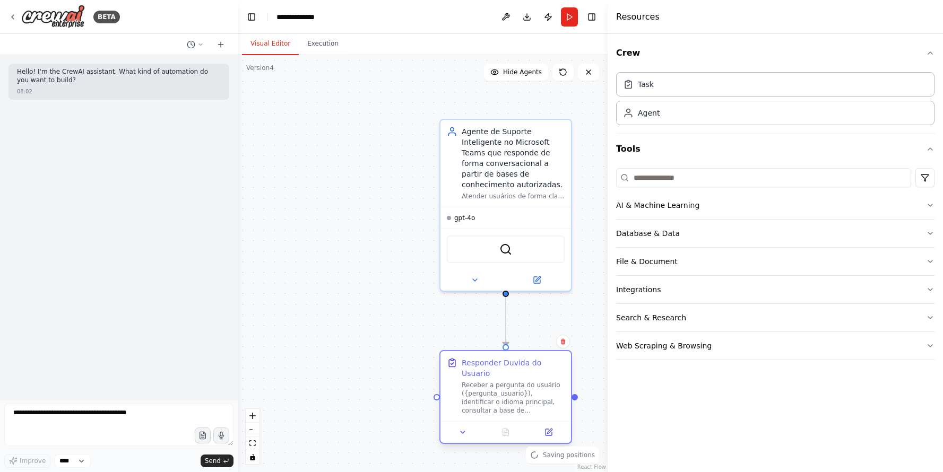
click at [544, 440] on div at bounding box center [505, 432] width 131 height 22
click at [550, 434] on icon at bounding box center [548, 432] width 6 height 6
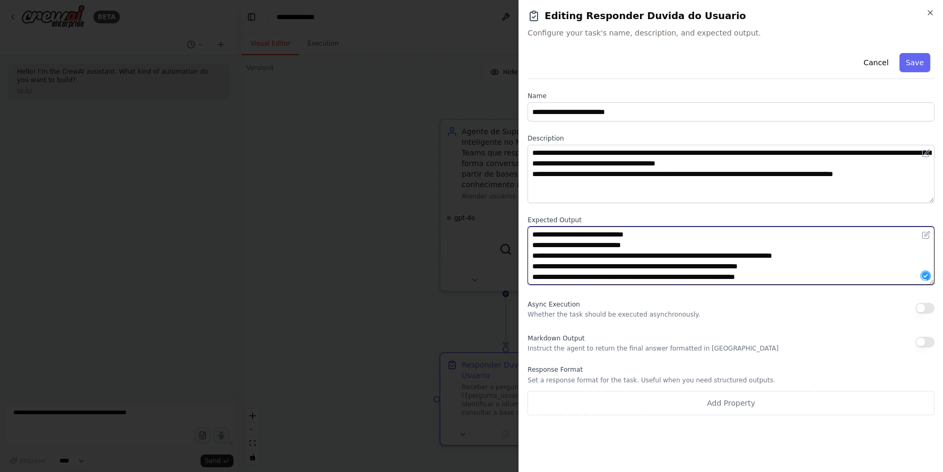
drag, startPoint x: 577, startPoint y: 233, endPoint x: 771, endPoint y: 281, distance: 199.5
click at [771, 281] on textarea "**********" at bounding box center [730, 256] width 407 height 58
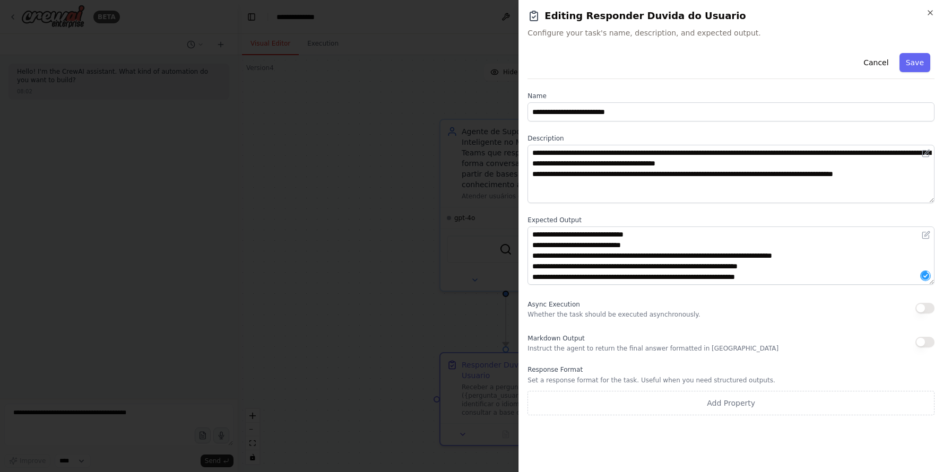
drag, startPoint x: 443, startPoint y: 324, endPoint x: 748, endPoint y: 172, distance: 341.0
click at [443, 325] on div at bounding box center [471, 236] width 943 height 472
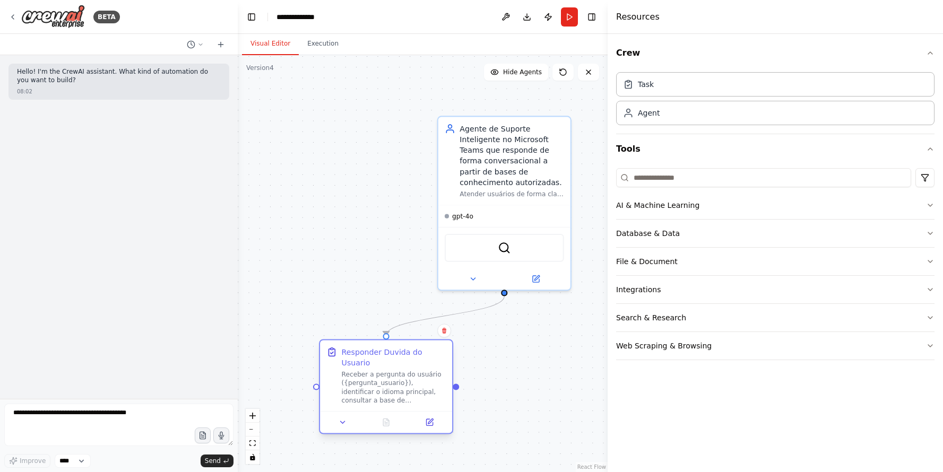
drag, startPoint x: 513, startPoint y: 380, endPoint x: 412, endPoint y: 371, distance: 101.7
click at [412, 371] on div "Responder Duvida do Usuario Receber a pergunta do usuário ({pergunta_usuario}),…" at bounding box center [394, 376] width 104 height 58
drag, startPoint x: 639, startPoint y: 84, endPoint x: 633, endPoint y: 103, distance: 20.1
click at [929, 55] on icon "button" at bounding box center [930, 53] width 8 height 8
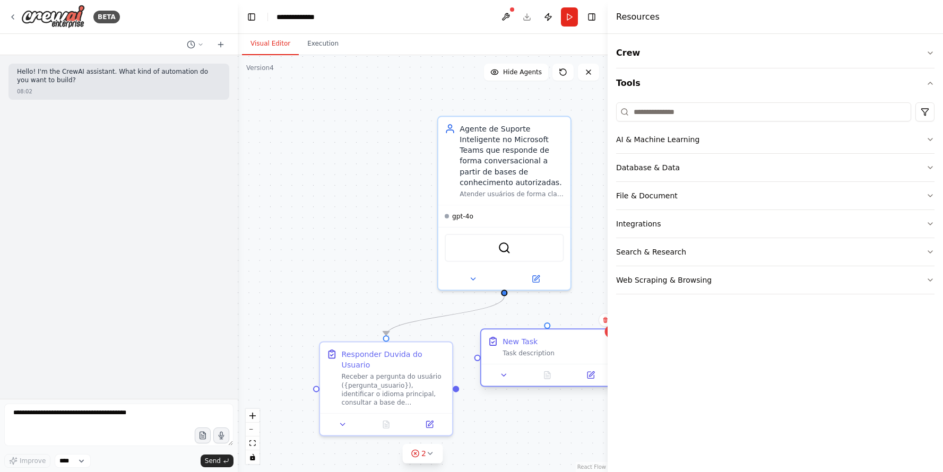
drag, startPoint x: 571, startPoint y: 409, endPoint x: 526, endPoint y: 357, distance: 68.4
click at [526, 357] on div "Task description" at bounding box center [555, 353] width 104 height 8
click at [590, 372] on button at bounding box center [586, 375] width 37 height 13
click at [594, 376] on icon at bounding box center [594, 375] width 6 height 6
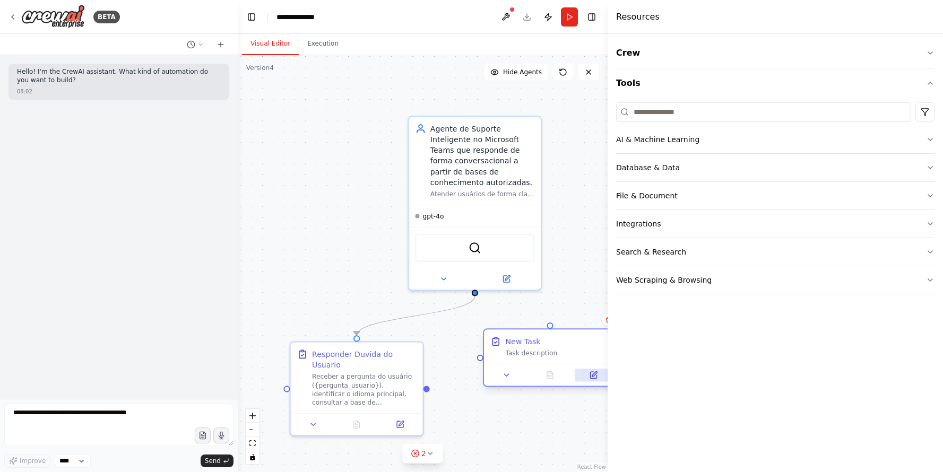
click at [594, 377] on icon at bounding box center [593, 375] width 8 height 8
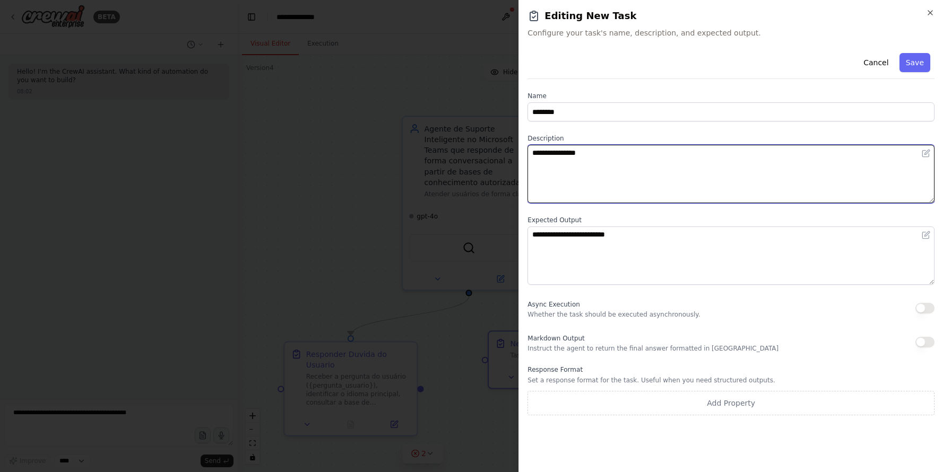
click at [582, 163] on textarea "**********" at bounding box center [730, 174] width 407 height 58
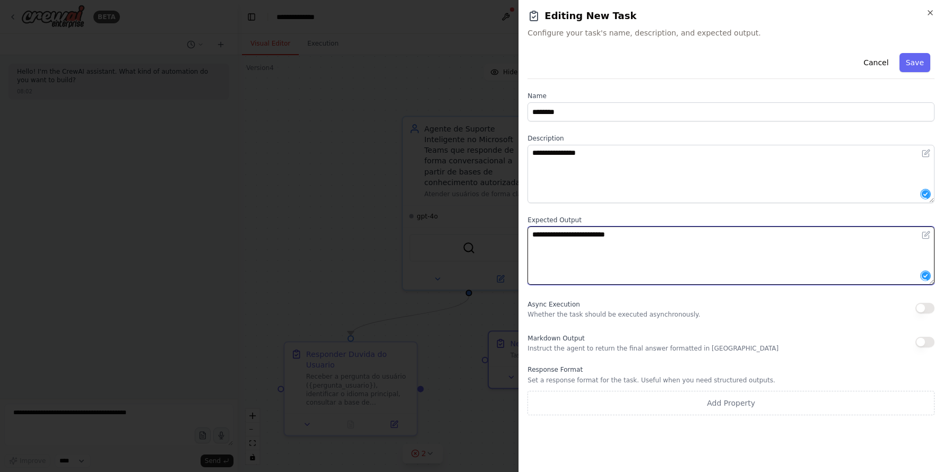
click at [682, 233] on textarea "**********" at bounding box center [730, 256] width 407 height 58
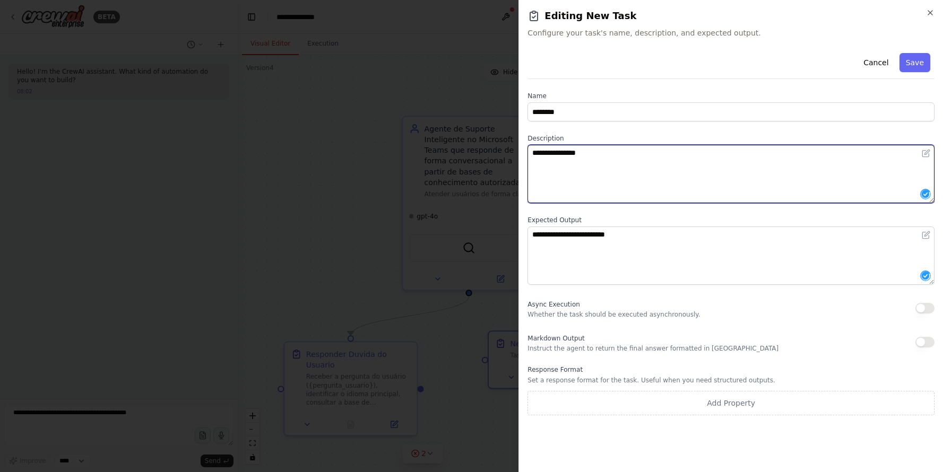
drag, startPoint x: 659, startPoint y: 163, endPoint x: 666, endPoint y: 242, distance: 79.5
click at [659, 162] on textarea "**********" at bounding box center [730, 174] width 407 height 58
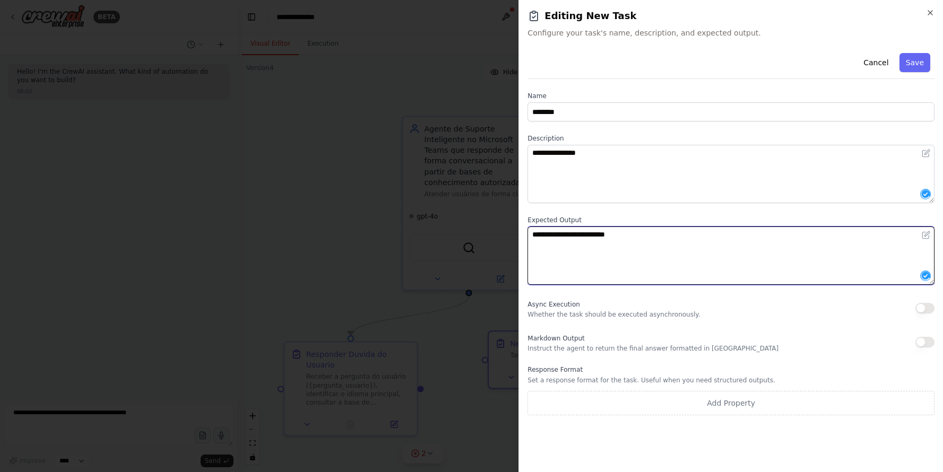
click at [663, 236] on textarea "**********" at bounding box center [730, 256] width 407 height 58
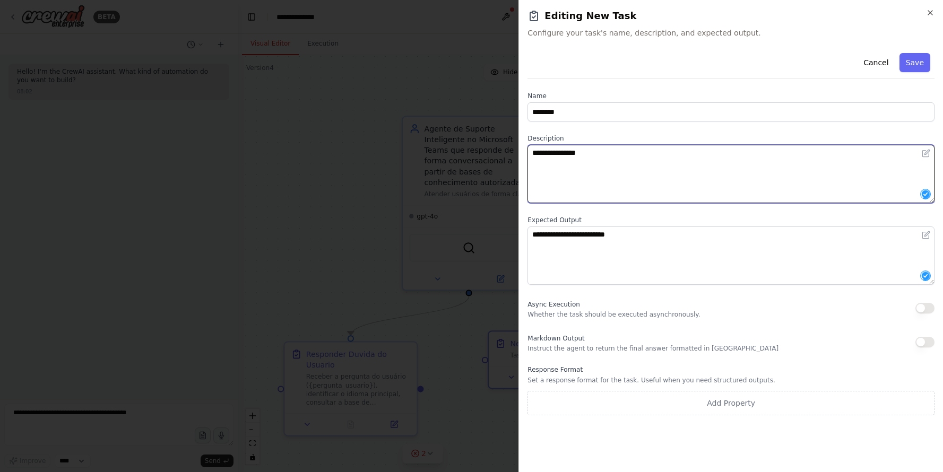
click at [647, 153] on textarea "**********" at bounding box center [730, 174] width 407 height 58
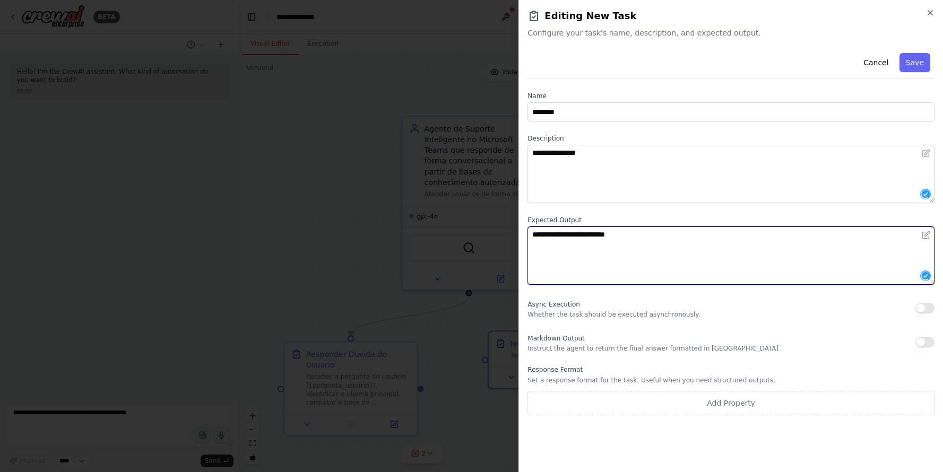
click at [666, 242] on textarea "**********" at bounding box center [730, 256] width 407 height 58
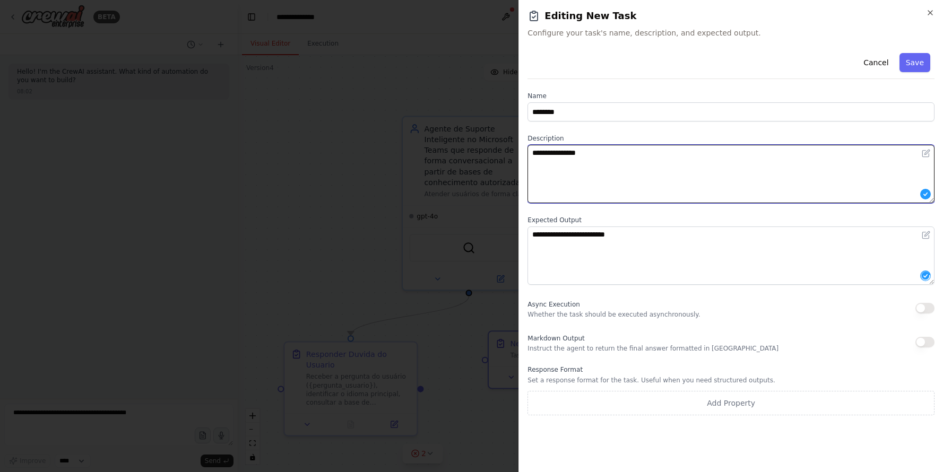
click at [647, 158] on textarea "**********" at bounding box center [730, 174] width 407 height 58
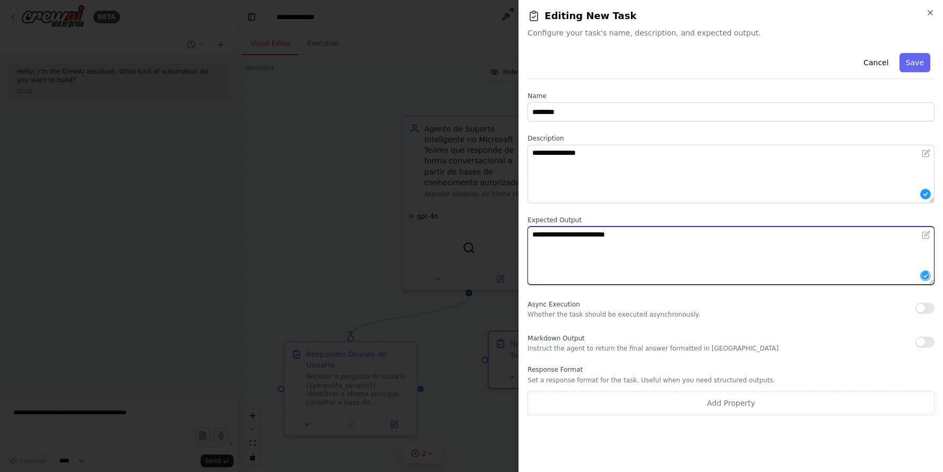
click at [653, 243] on textarea "**********" at bounding box center [730, 256] width 407 height 58
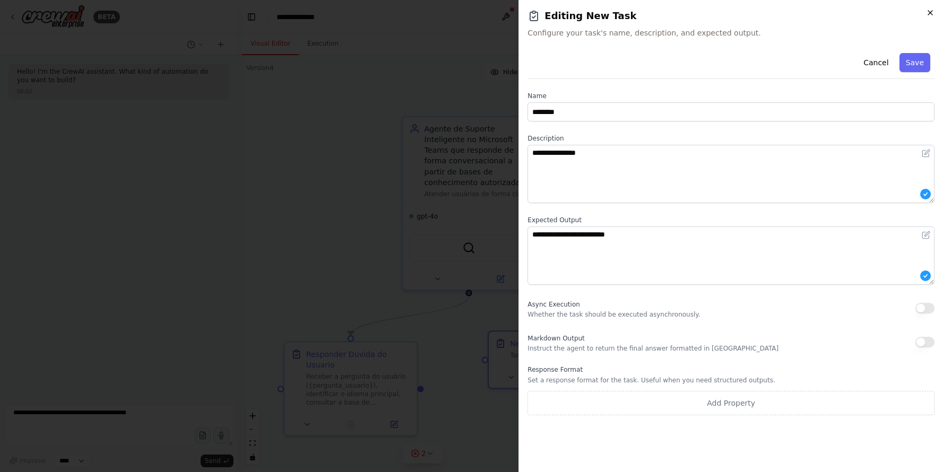
click at [931, 12] on icon "button" at bounding box center [930, 12] width 8 height 8
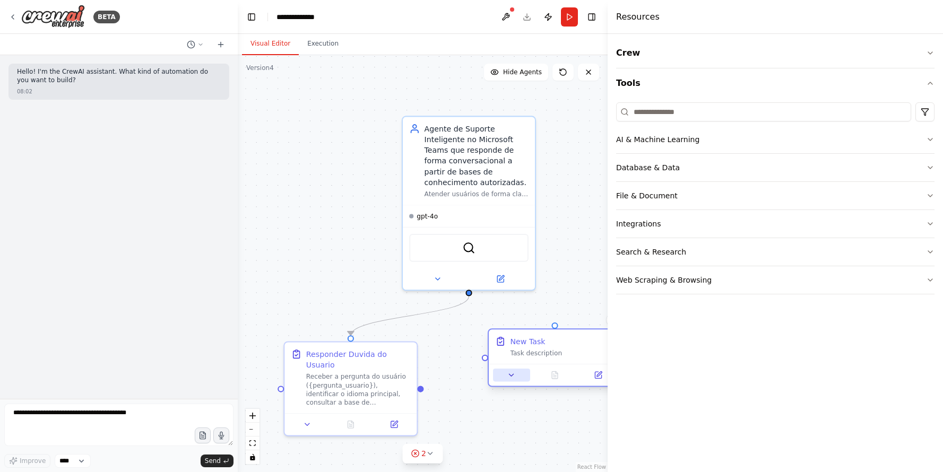
drag, startPoint x: 572, startPoint y: 356, endPoint x: 513, endPoint y: 370, distance: 61.1
click at [513, 370] on div "New Task Task description" at bounding box center [555, 357] width 134 height 58
drag, startPoint x: 672, startPoint y: 191, endPoint x: 681, endPoint y: 191, distance: 9.0
click at [672, 191] on div "File & Document" at bounding box center [647, 196] width 62 height 11
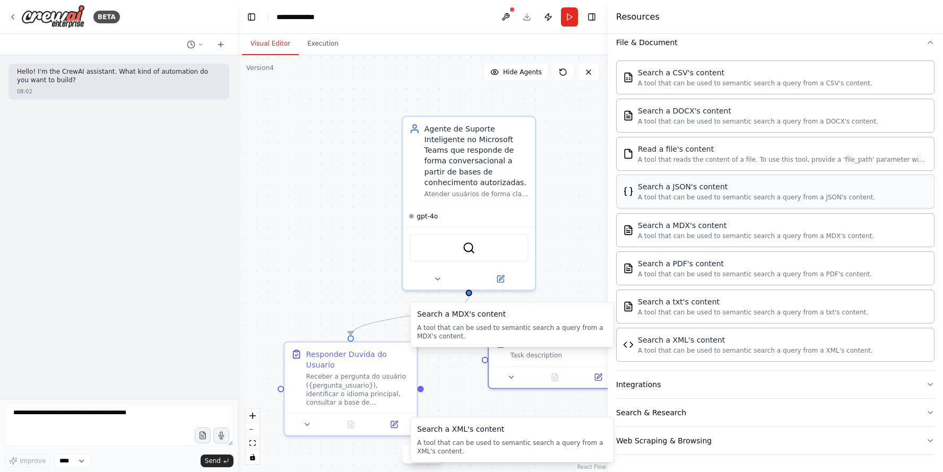
scroll to position [0, 0]
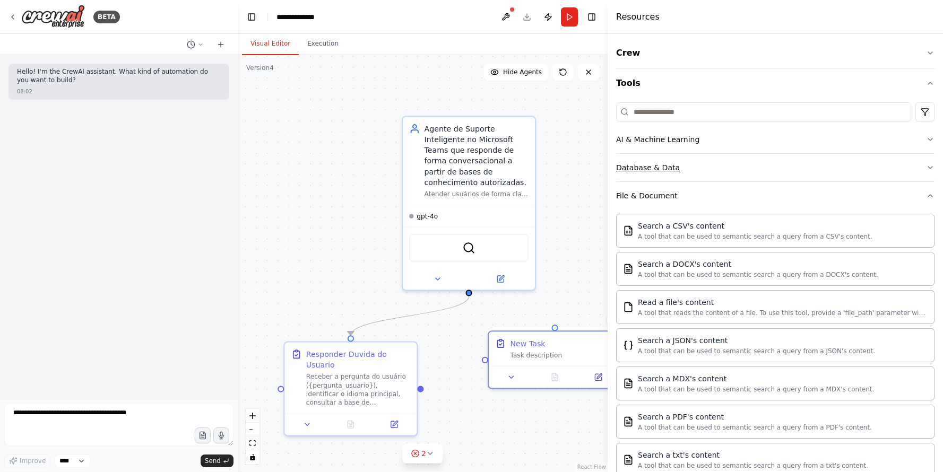
click at [714, 178] on button "Database & Data" at bounding box center [775, 168] width 318 height 28
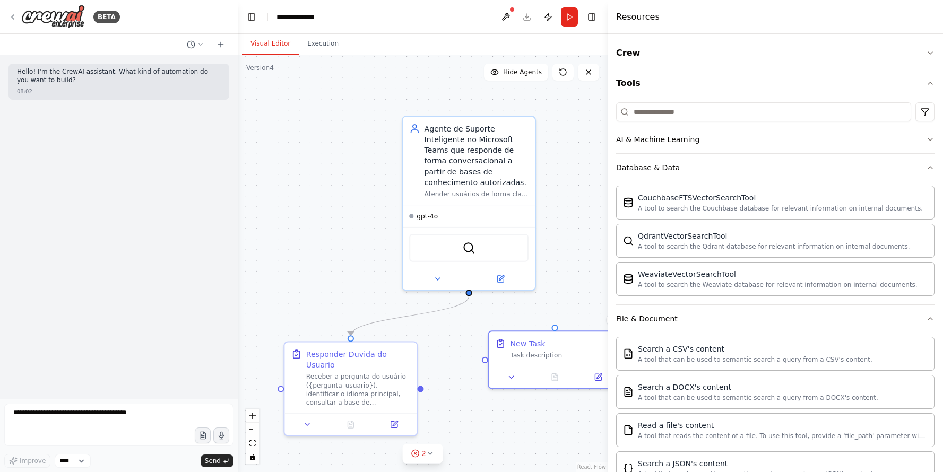
click at [747, 144] on button "AI & Machine Learning" at bounding box center [775, 140] width 318 height 28
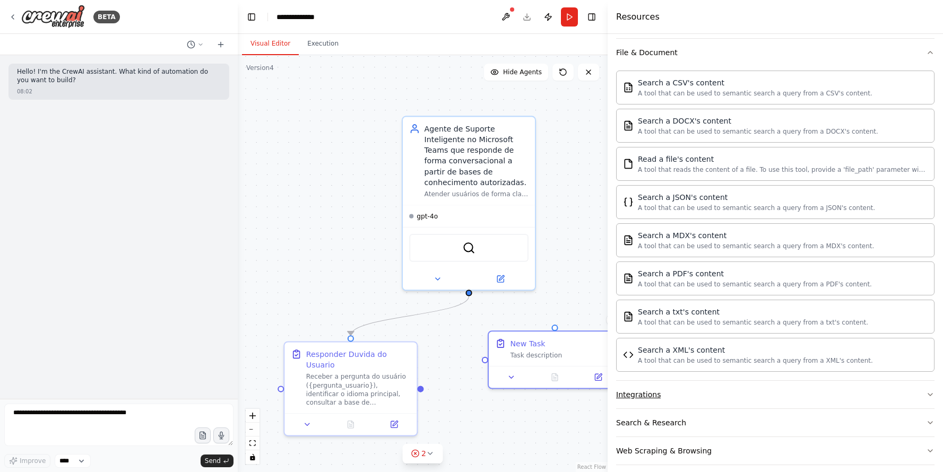
click at [706, 389] on button "Integrations" at bounding box center [775, 395] width 318 height 28
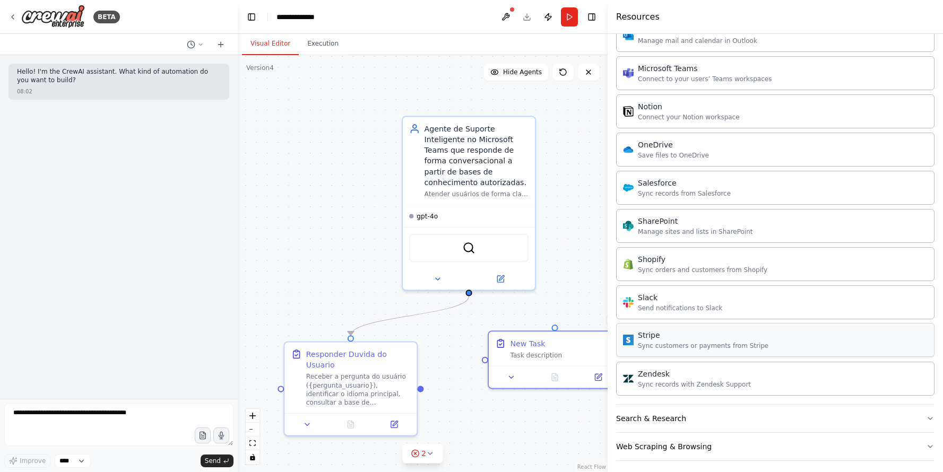
scroll to position [1287, 0]
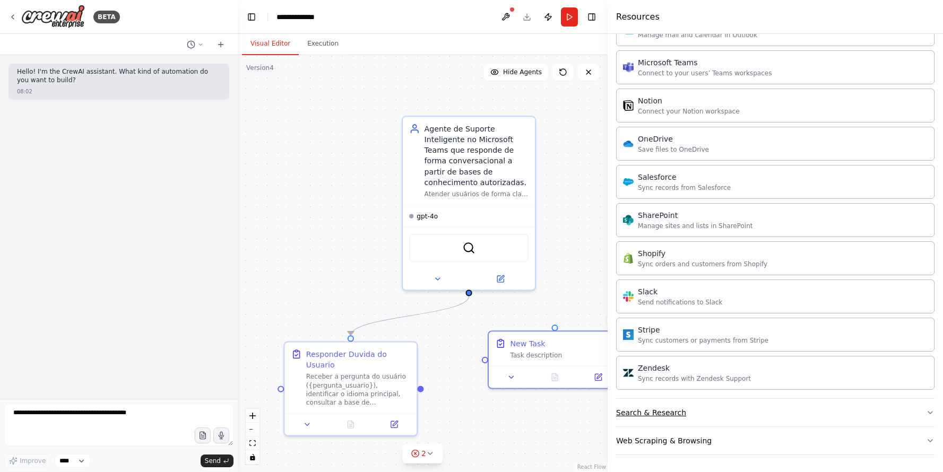
drag, startPoint x: 688, startPoint y: 408, endPoint x: 731, endPoint y: 403, distance: 43.8
click at [688, 408] on button "Search & Research" at bounding box center [775, 413] width 318 height 28
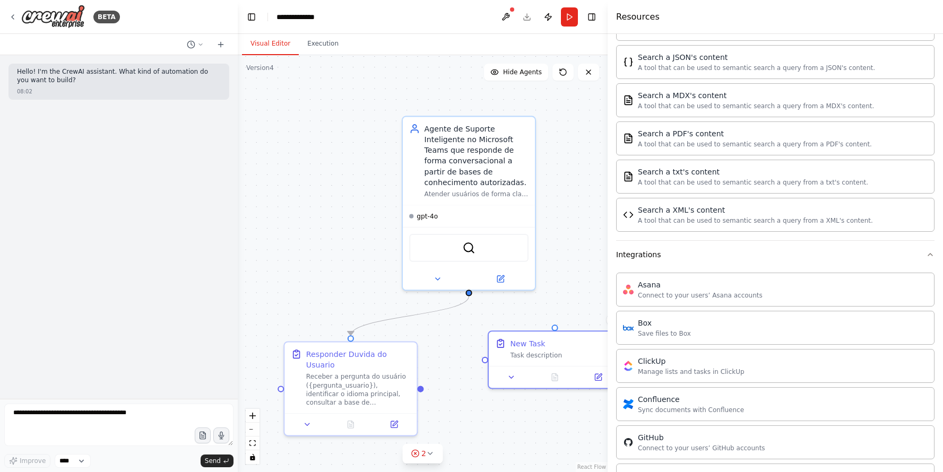
scroll to position [0, 0]
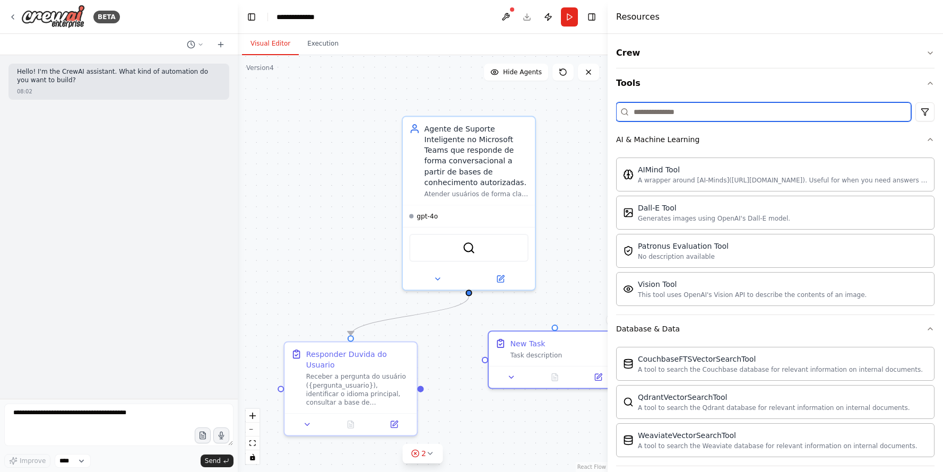
click at [734, 116] on input at bounding box center [763, 111] width 295 height 19
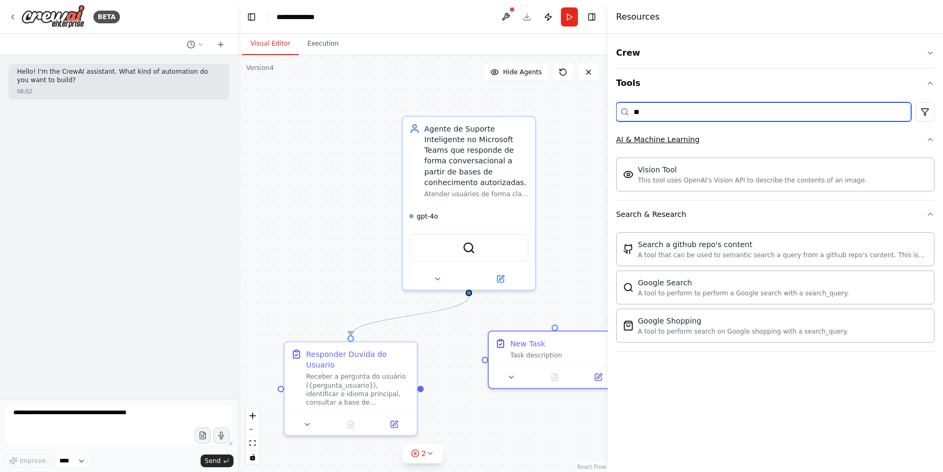
type input "*"
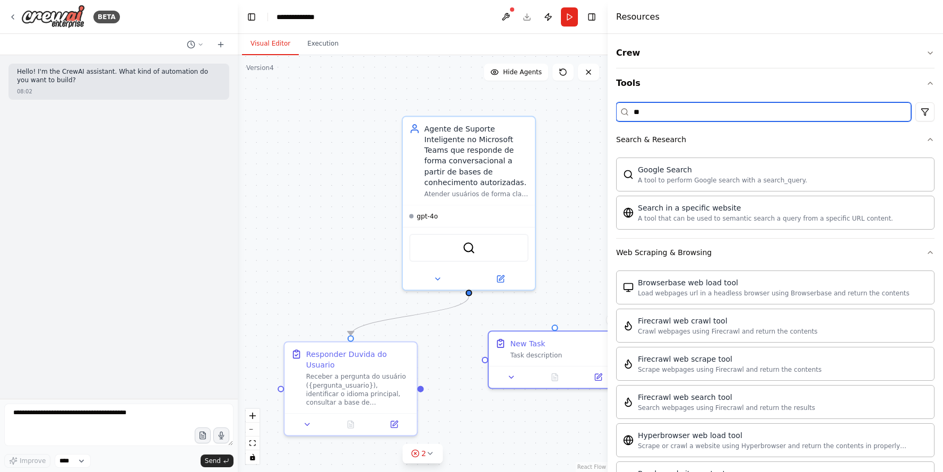
type input "*"
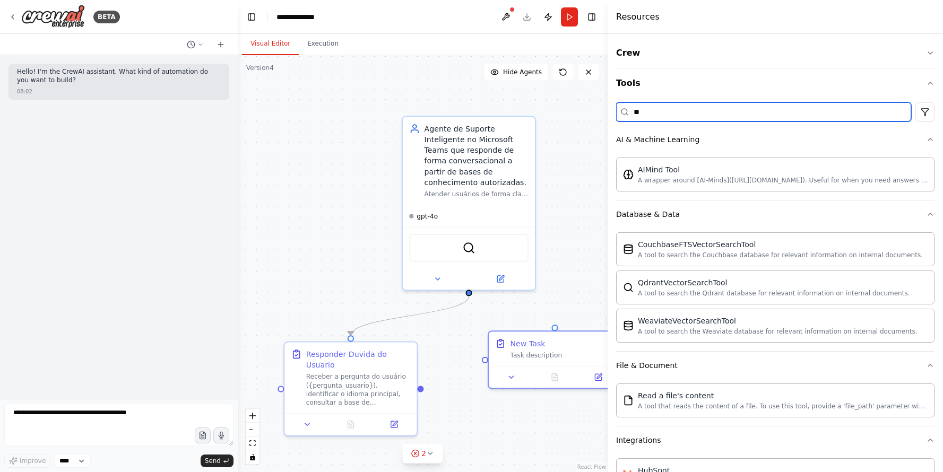
type input "*"
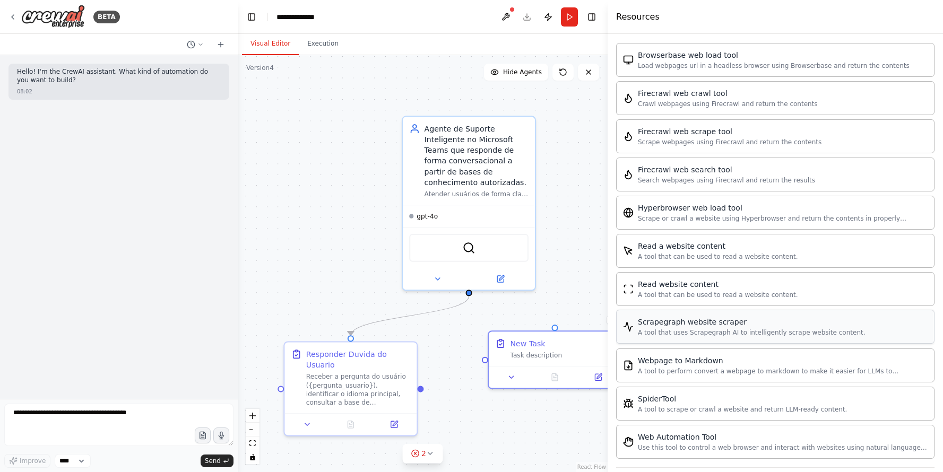
scroll to position [240, 0]
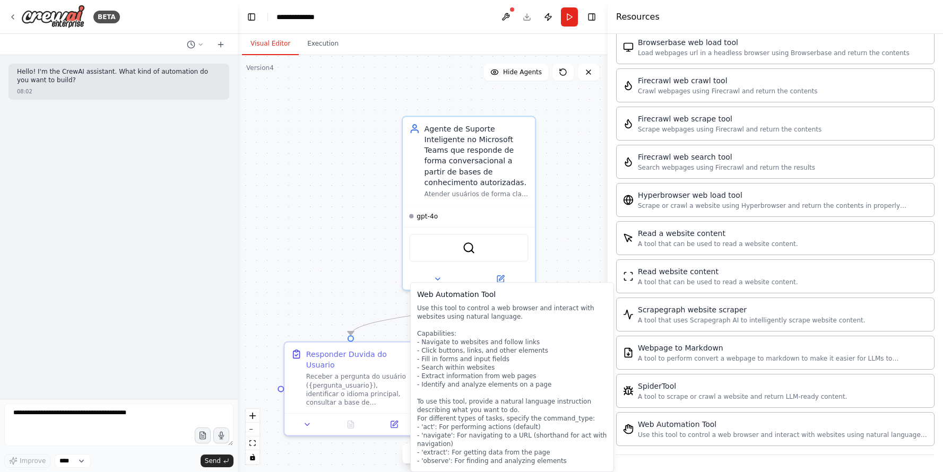
type input "***"
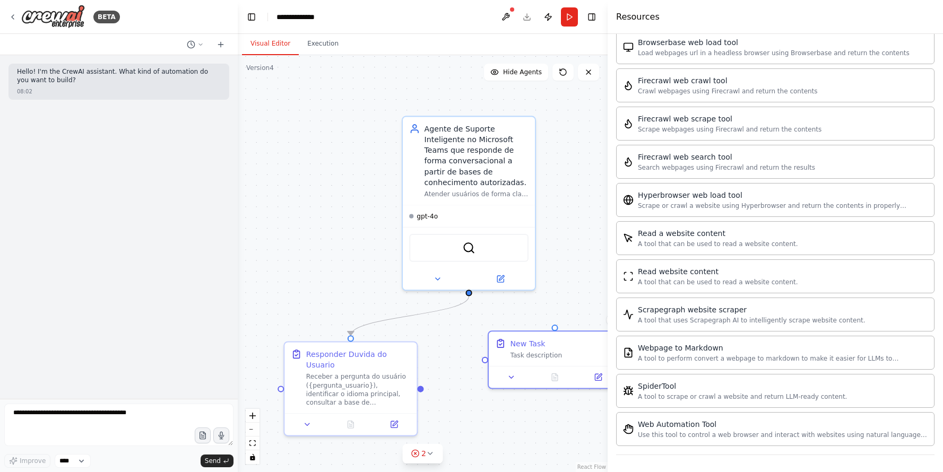
click at [604, 219] on button "Toggle Sidebar" at bounding box center [607, 236] width 8 height 472
drag, startPoint x: 559, startPoint y: 360, endPoint x: 484, endPoint y: 368, distance: 75.8
click at [484, 368] on div "New Task Task description" at bounding box center [479, 357] width 132 height 34
click at [485, 368] on div "Task description" at bounding box center [487, 364] width 104 height 8
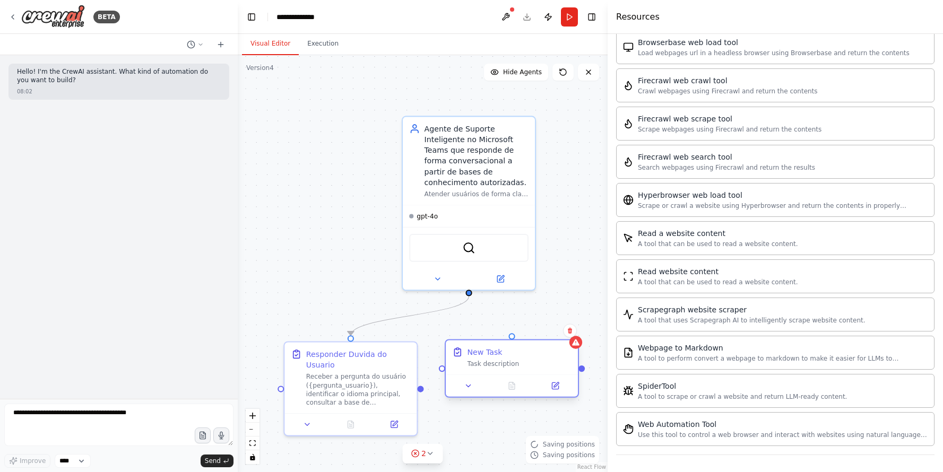
click at [533, 380] on div at bounding box center [512, 386] width 132 height 22
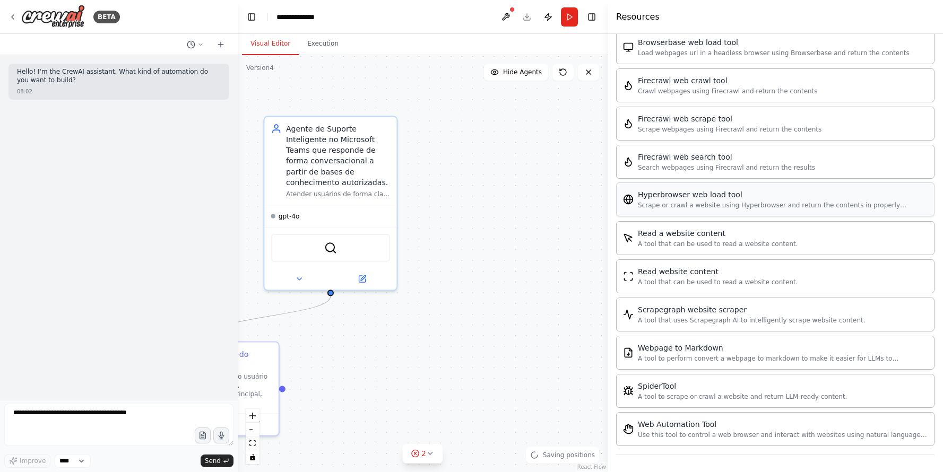
scroll to position [238, 0]
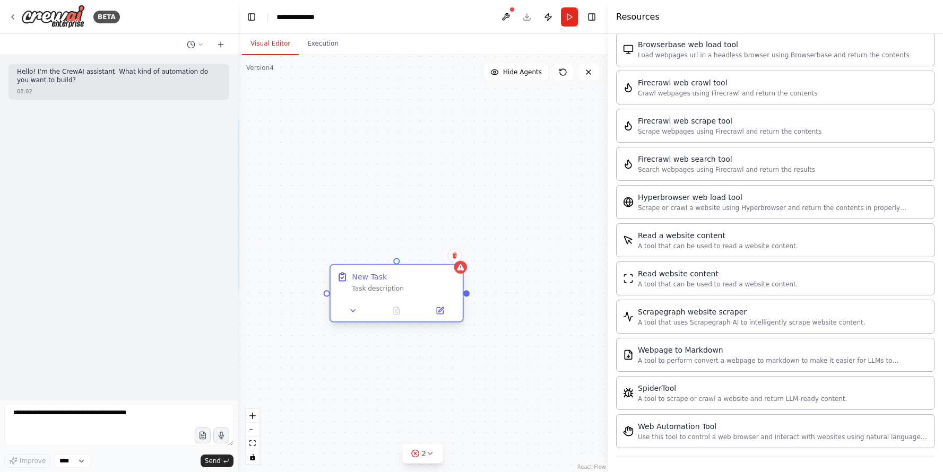
click at [422, 304] on div at bounding box center [397, 311] width 132 height 22
drag, startPoint x: 310, startPoint y: 356, endPoint x: 406, endPoint y: 362, distance: 96.2
click at [310, 356] on div ".deletable-edge-delete-btn { width: 20px; height: 20px; border: 0px solid #ffff…" at bounding box center [423, 263] width 370 height 417
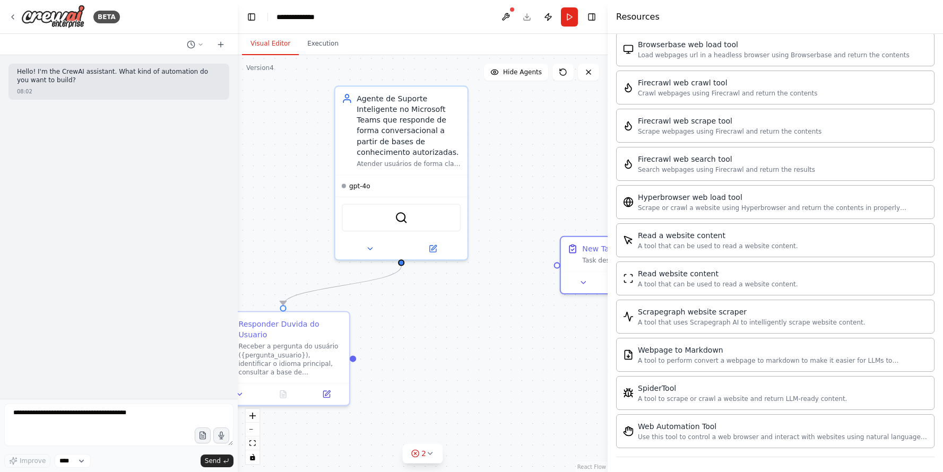
drag, startPoint x: 406, startPoint y: 362, endPoint x: 572, endPoint y: 310, distance: 173.0
click at [634, 331] on div "**********" at bounding box center [471, 236] width 943 height 472
drag, startPoint x: 587, startPoint y: 246, endPoint x: 422, endPoint y: 333, distance: 187.0
click at [422, 333] on div "New Task" at bounding box center [435, 331] width 35 height 11
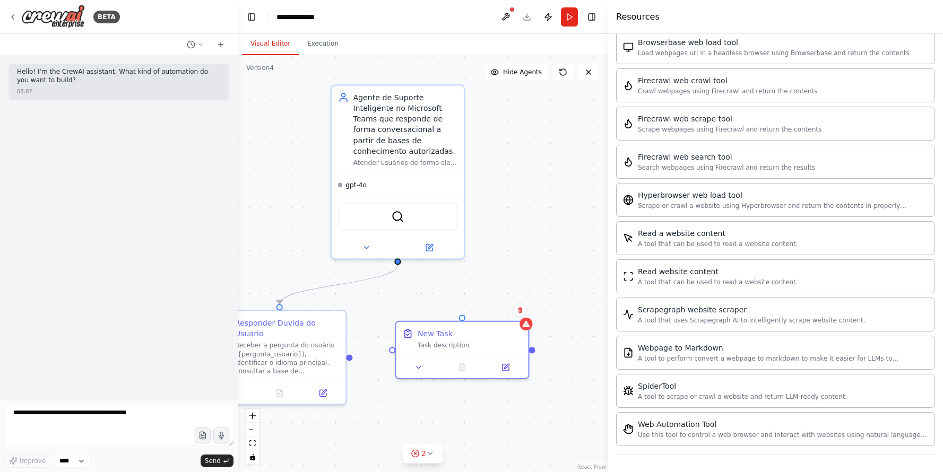
scroll to position [0, 0]
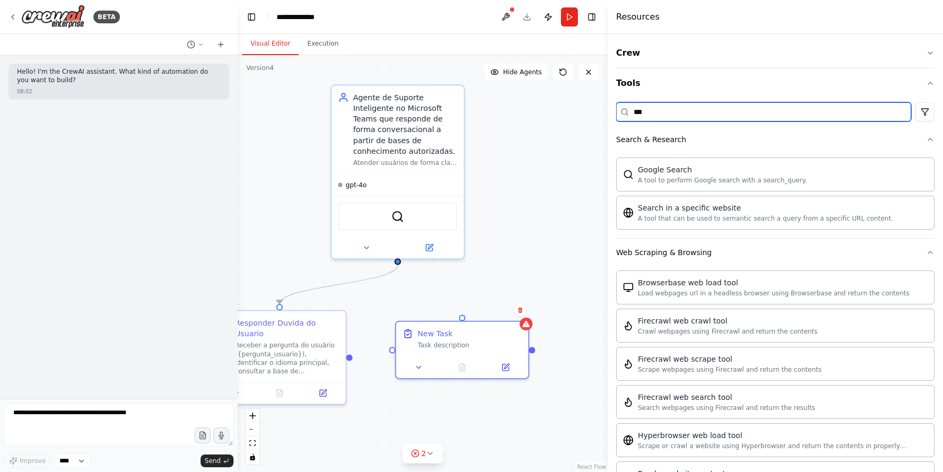
click at [708, 114] on input "***" at bounding box center [763, 111] width 295 height 19
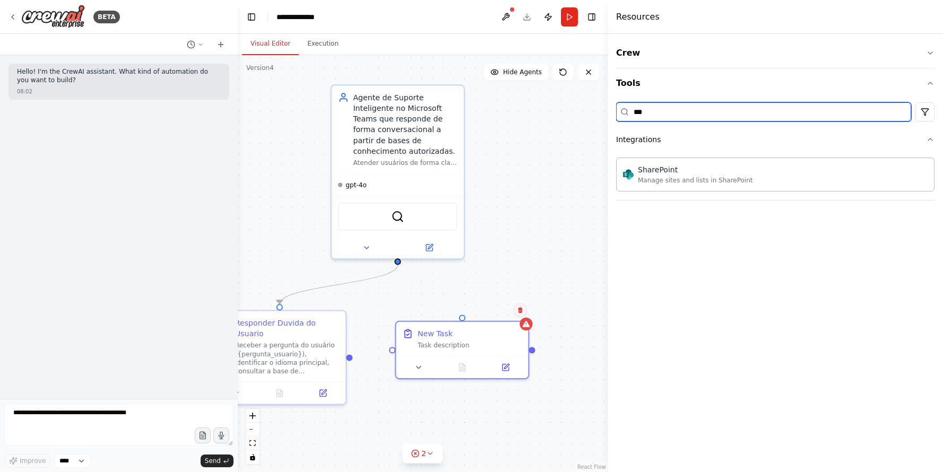
type input "***"
click at [521, 309] on icon at bounding box center [520, 310] width 4 height 6
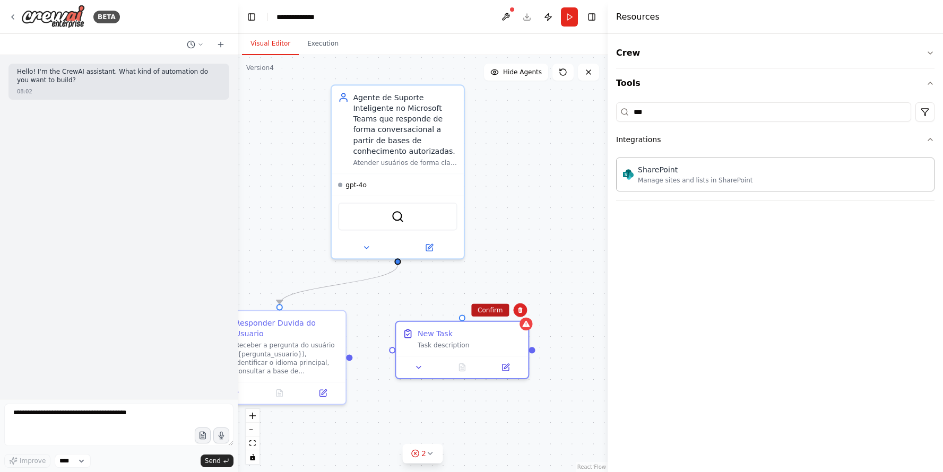
click at [495, 313] on button "Confirm" at bounding box center [490, 310] width 38 height 13
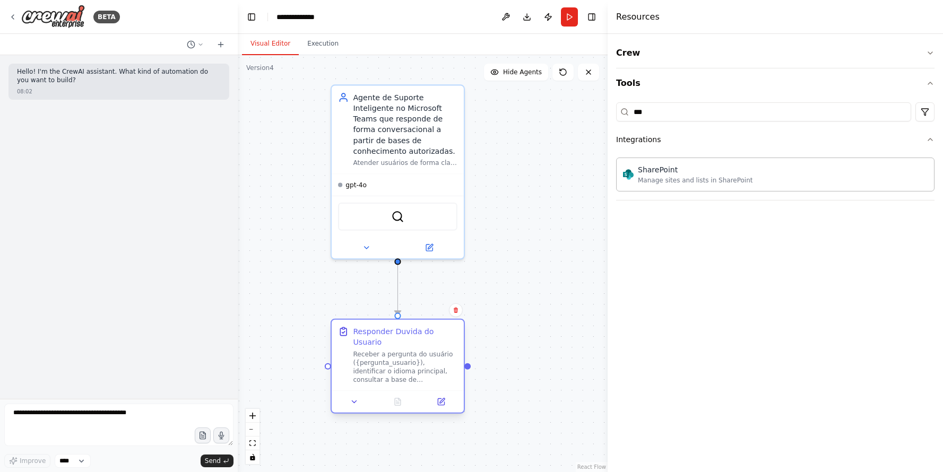
drag, startPoint x: 287, startPoint y: 353, endPoint x: 403, endPoint y: 359, distance: 116.9
click at [403, 359] on div "Receber a pergunta do usuário ({pergunta_usuario}), identificar o idioma princi…" at bounding box center [405, 367] width 104 height 34
click at [547, 296] on div ".deletable-edge-delete-btn { width: 20px; height: 20px; border: 0px solid #ffff…" at bounding box center [423, 263] width 370 height 417
click at [14, 15] on icon at bounding box center [13, 17] width 2 height 4
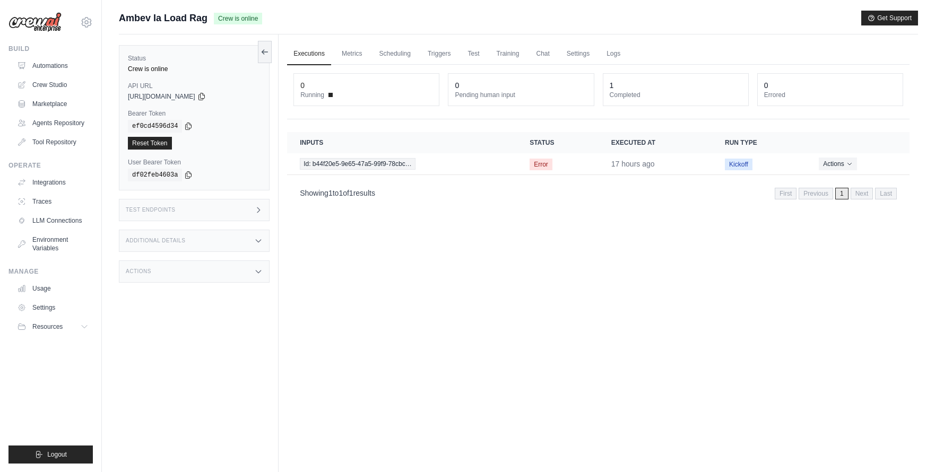
click at [233, 197] on div "Status Crew is online API URL copied [URL][DOMAIN_NAME] Bearer Token copied ef0…" at bounding box center [199, 270] width 160 height 472
drag, startPoint x: 246, startPoint y: 204, endPoint x: 314, endPoint y: 203, distance: 67.9
click at [246, 204] on div "Test Endpoints" at bounding box center [194, 210] width 151 height 22
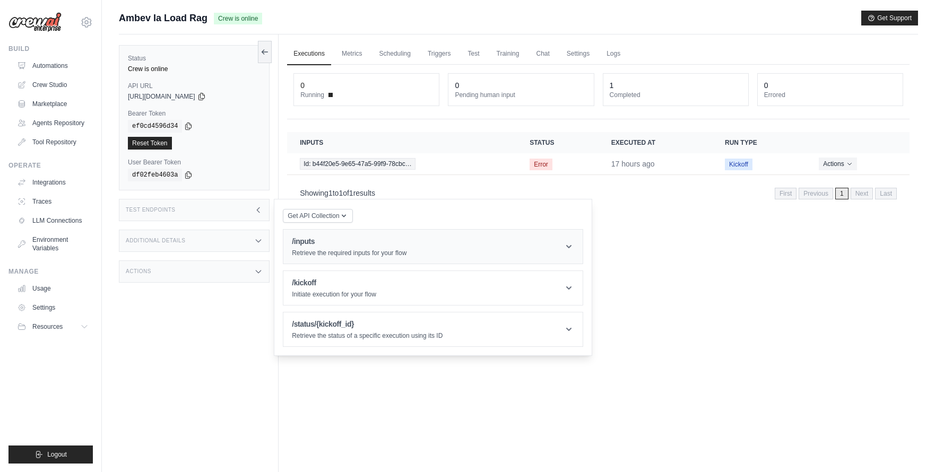
click at [359, 241] on h1 "/inputs" at bounding box center [349, 241] width 115 height 11
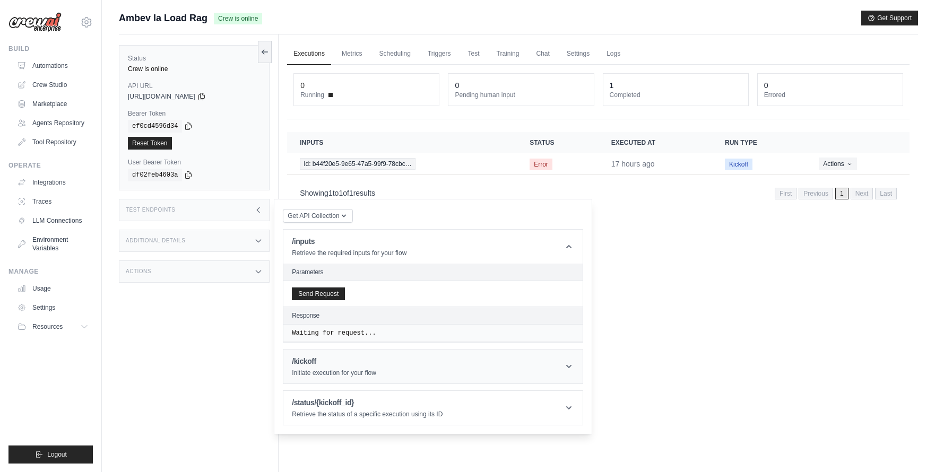
click at [482, 374] on header "/kickoff Initiate execution for your flow" at bounding box center [432, 367] width 299 height 34
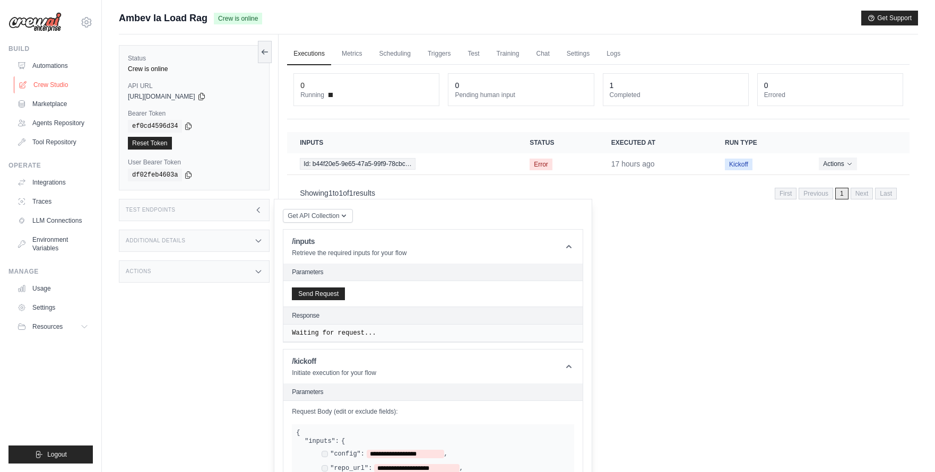
click at [42, 85] on link "Crew Studio" at bounding box center [54, 84] width 80 height 17
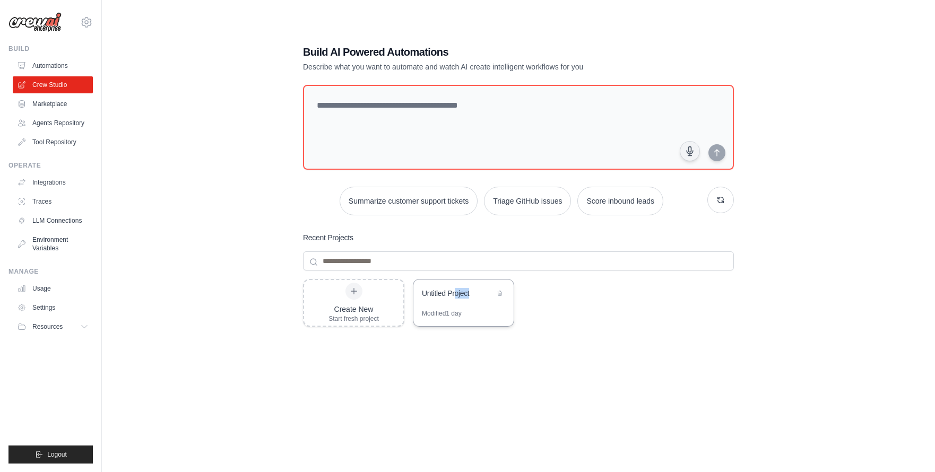
drag, startPoint x: 456, startPoint y: 295, endPoint x: 490, endPoint y: 288, distance: 34.7
click at [490, 288] on div "Untitled Project" at bounding box center [458, 293] width 73 height 11
click at [496, 292] on button at bounding box center [500, 293] width 11 height 11
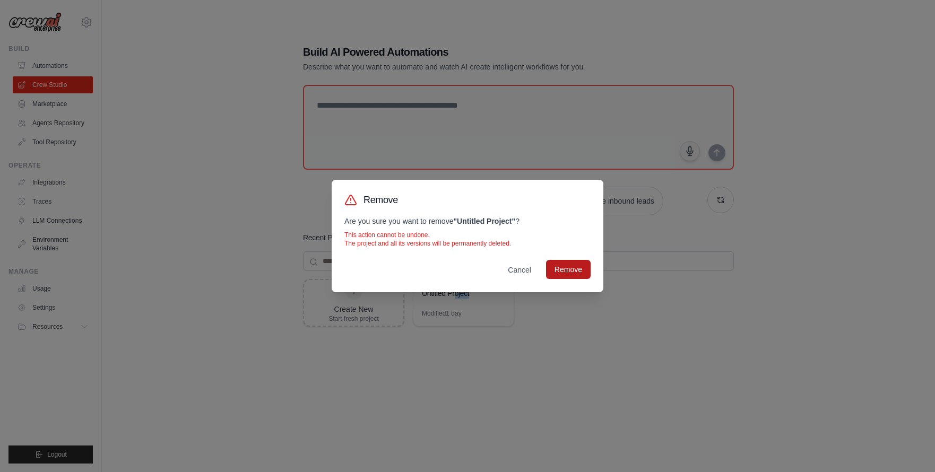
click at [577, 268] on button "Remove" at bounding box center [568, 269] width 45 height 19
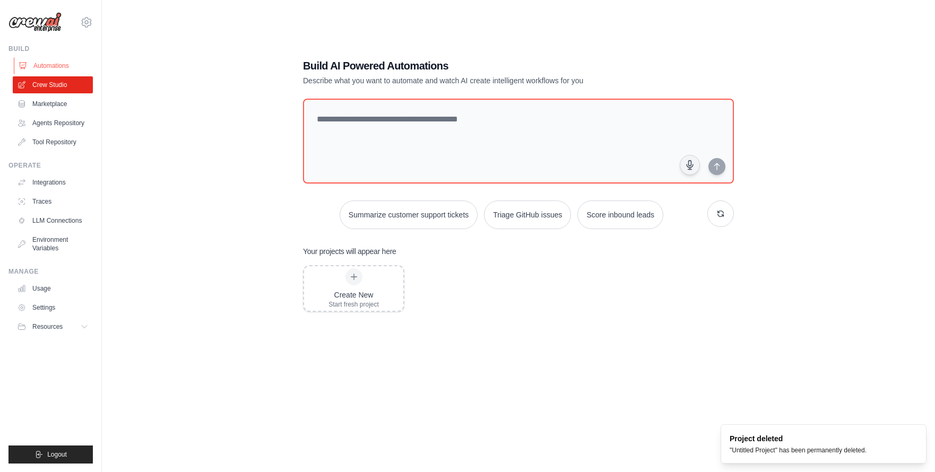
click at [54, 70] on link "Automations" at bounding box center [54, 65] width 80 height 17
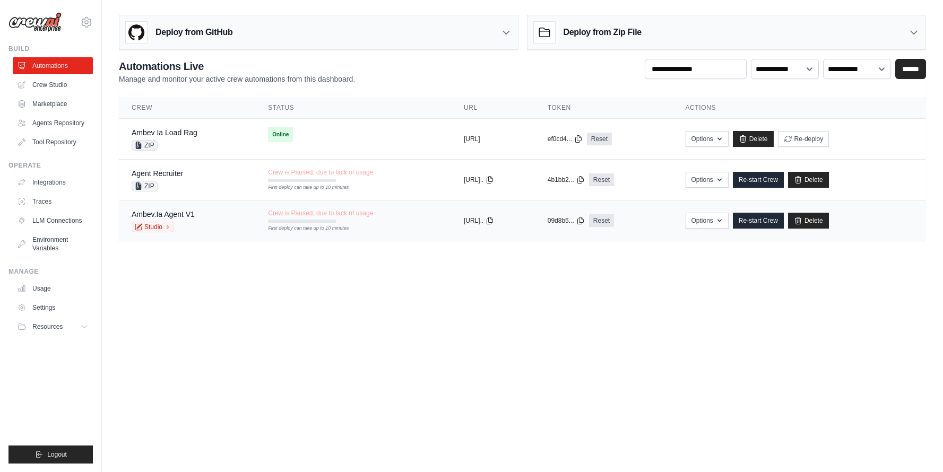
click at [464, 220] on div "copied" at bounding box center [475, 216] width 23 height 13
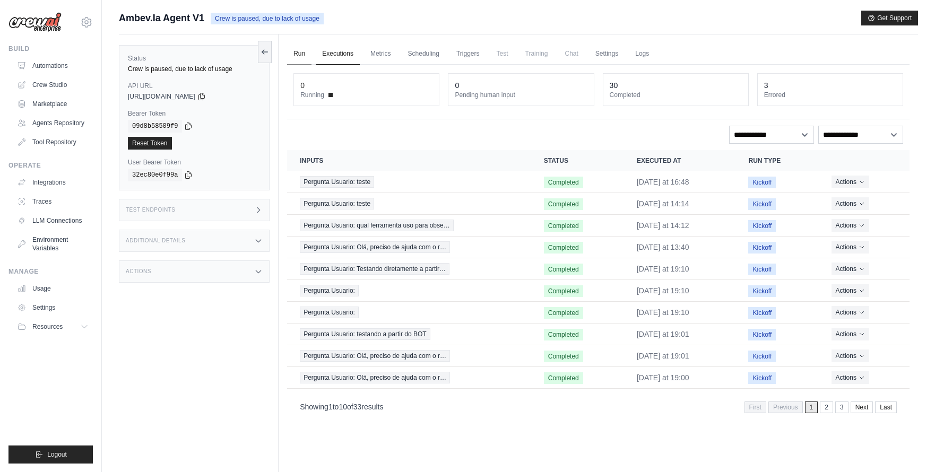
click at [303, 53] on link "Run" at bounding box center [299, 54] width 24 height 22
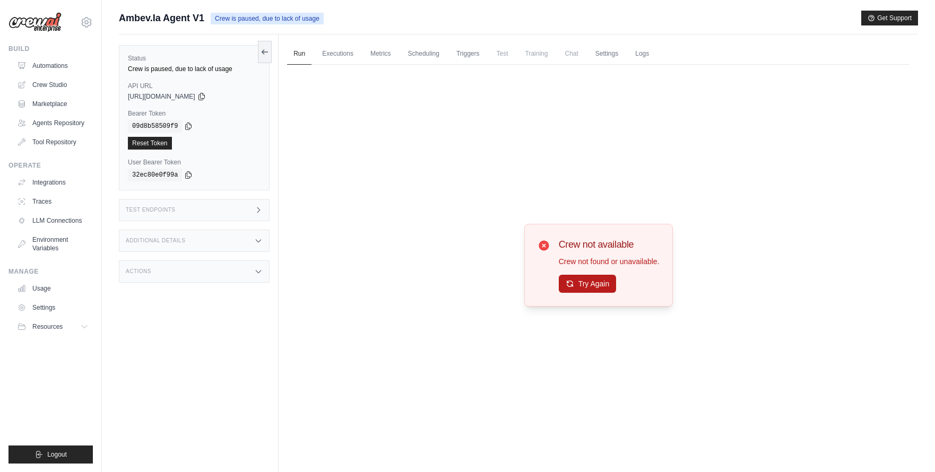
click at [603, 281] on button "Try Again" at bounding box center [588, 284] width 58 height 18
click at [581, 276] on button "Try Again" at bounding box center [588, 284] width 58 height 18
click at [656, 58] on ul "Run Executions Metrics Scheduling Triggers Test Training Chat Settings Logs" at bounding box center [598, 54] width 622 height 22
click at [643, 53] on link "Logs" at bounding box center [642, 54] width 27 height 22
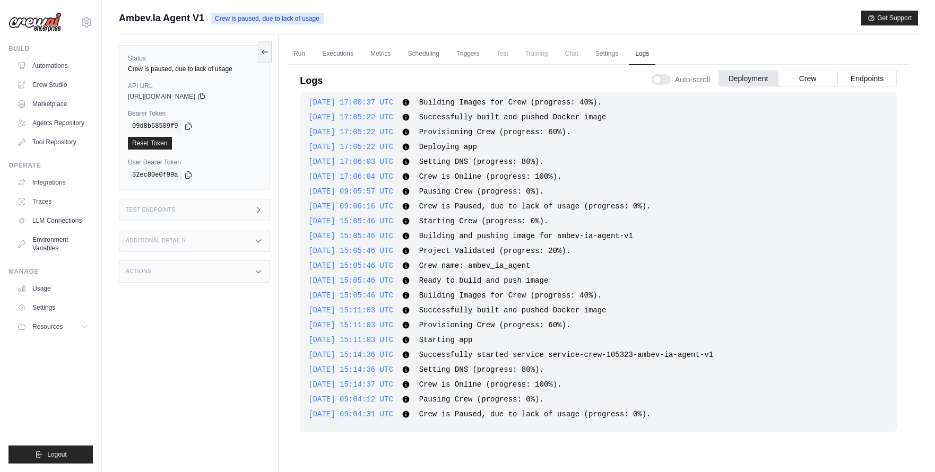
scroll to position [45, 0]
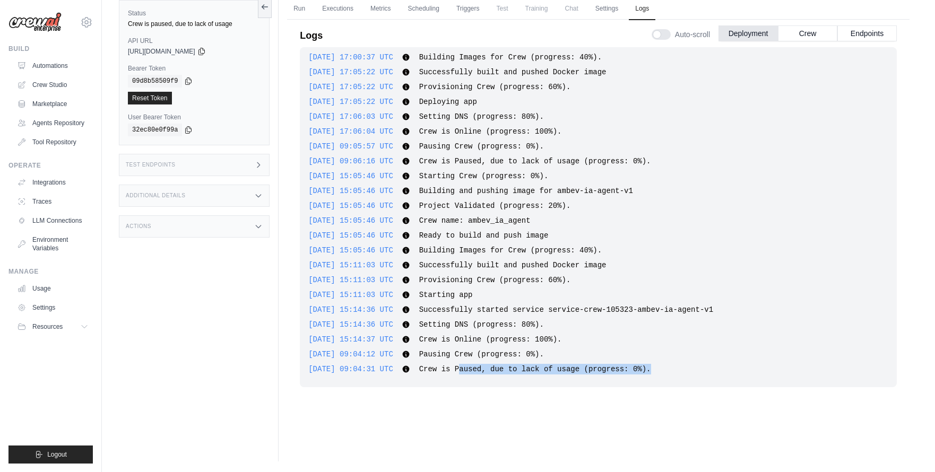
drag, startPoint x: 483, startPoint y: 368, endPoint x: 709, endPoint y: 370, distance: 226.1
click at [709, 370] on div "2025-09-19 09:04:31 UTC Crew is Paused, due to lack of usage (progress: 0%). Sh…" at bounding box center [598, 369] width 580 height 11
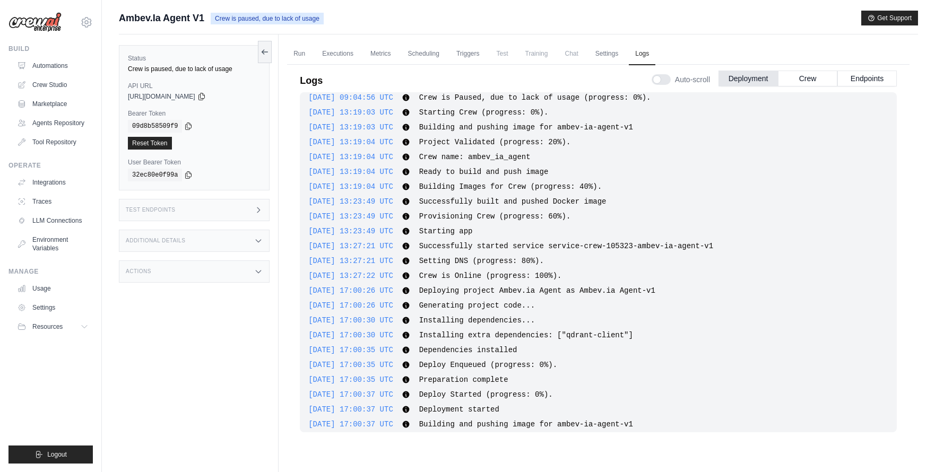
scroll to position [219, 0]
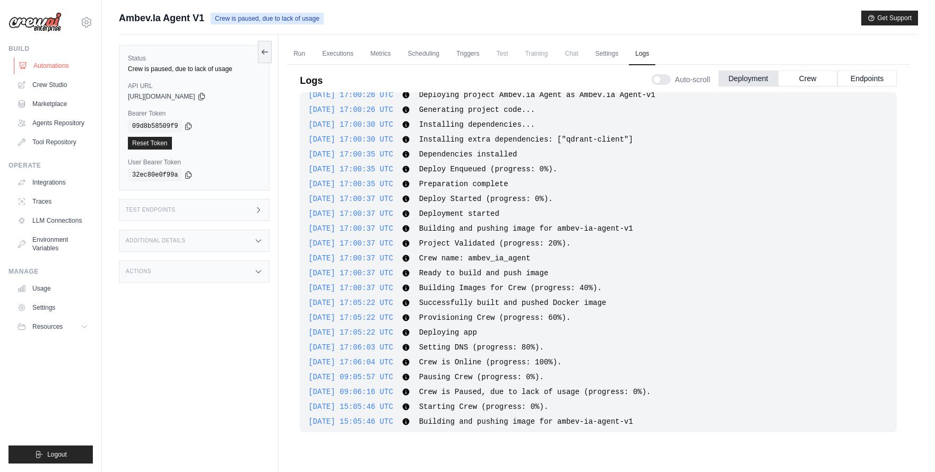
click at [54, 60] on link "Automations" at bounding box center [54, 65] width 80 height 17
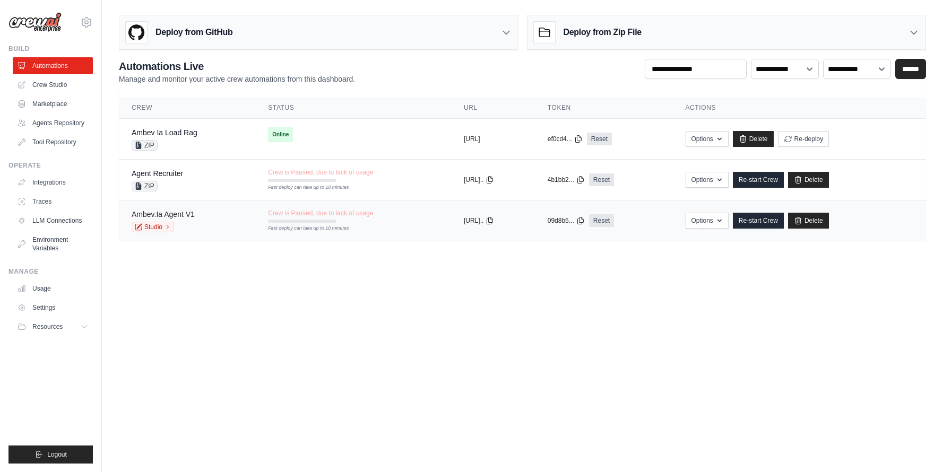
click at [175, 213] on link "Ambev.Ia Agent V1" at bounding box center [163, 214] width 63 height 8
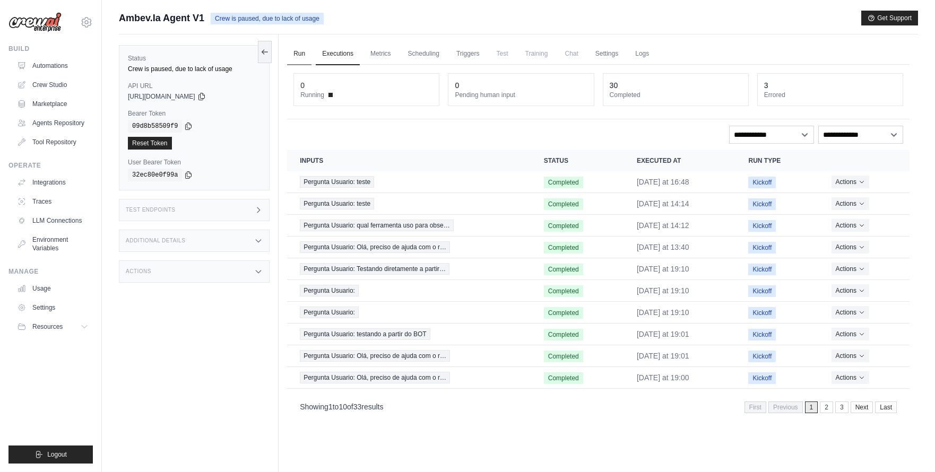
click at [299, 53] on link "Run" at bounding box center [299, 54] width 24 height 22
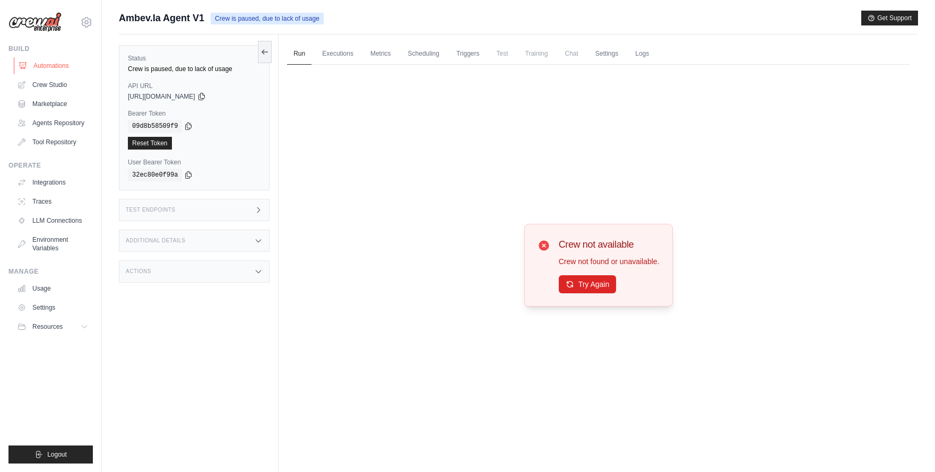
click at [43, 66] on link "Automations" at bounding box center [54, 65] width 80 height 17
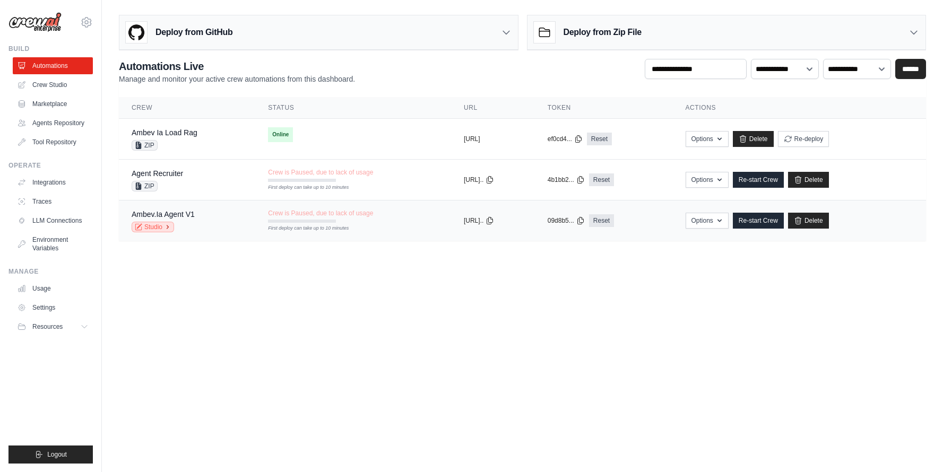
click at [151, 226] on link "Studio" at bounding box center [153, 227] width 42 height 11
click at [90, 21] on icon at bounding box center [87, 22] width 10 height 9
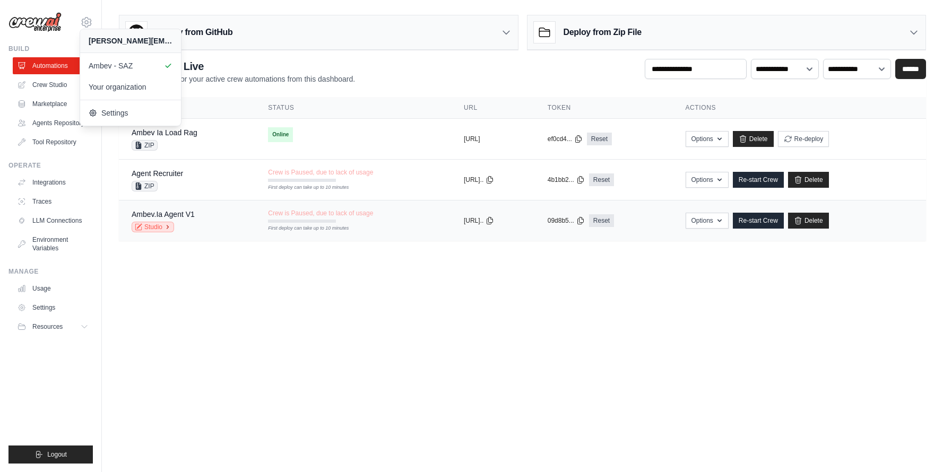
click at [159, 230] on link "Studio" at bounding box center [153, 227] width 42 height 11
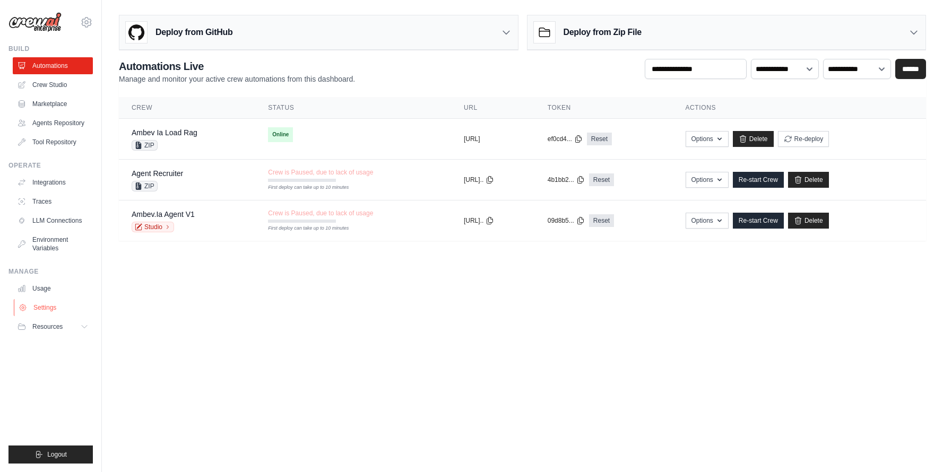
click at [49, 305] on link "Settings" at bounding box center [54, 307] width 80 height 17
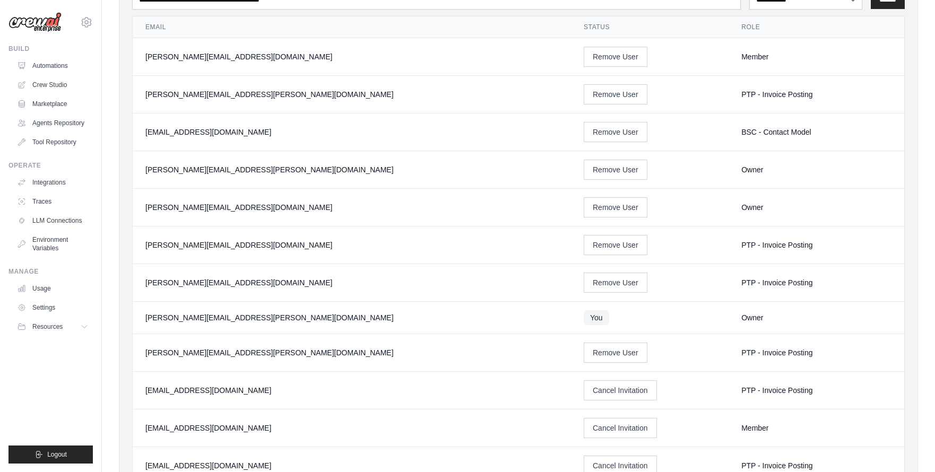
scroll to position [3, 0]
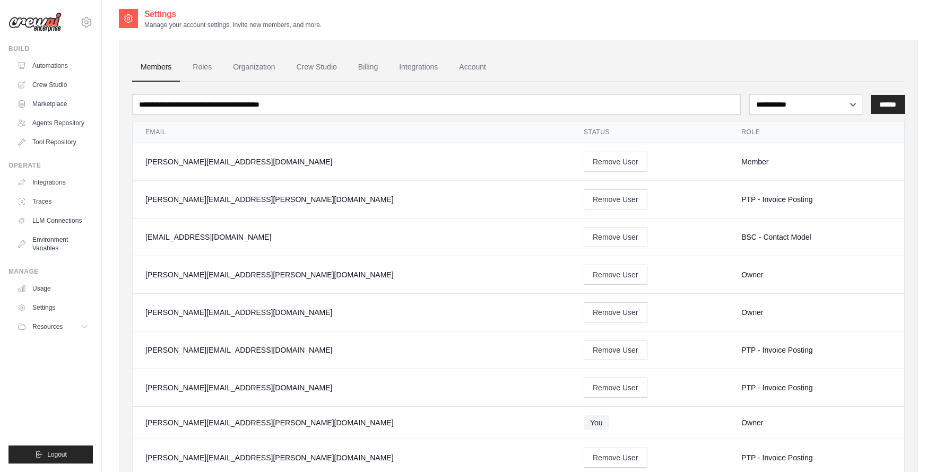
click at [159, 160] on div "bruna.costa@ambevtech.com.br" at bounding box center [351, 162] width 413 height 11
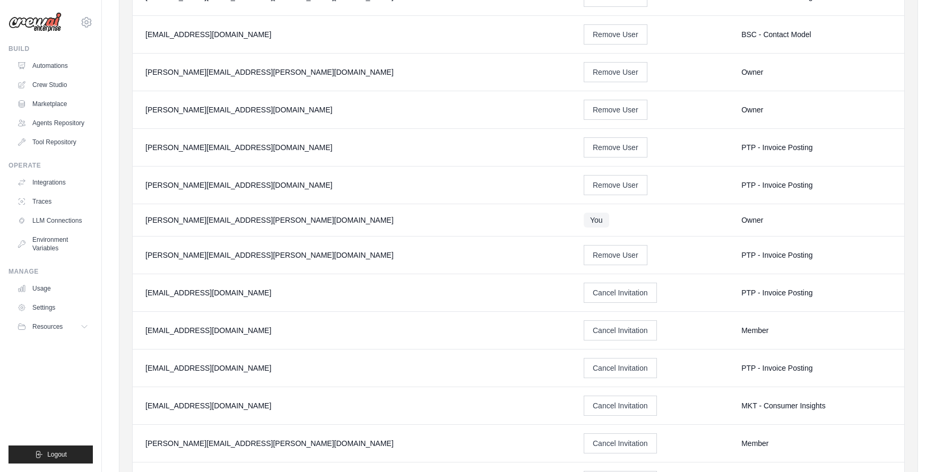
scroll to position [426, 0]
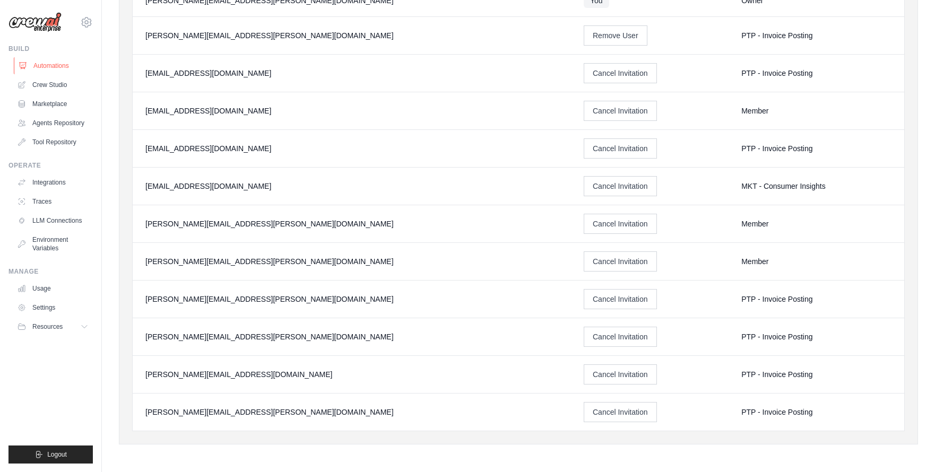
click at [37, 67] on link "Automations" at bounding box center [54, 65] width 80 height 17
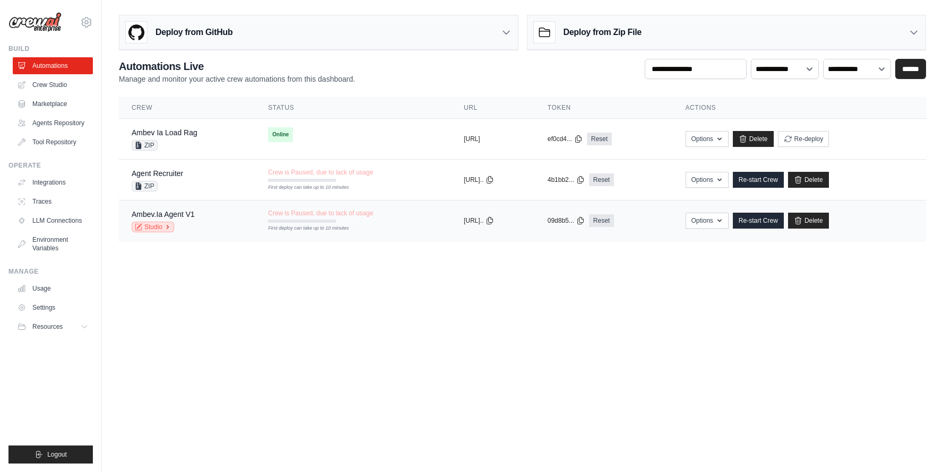
click at [159, 228] on link "Studio" at bounding box center [153, 227] width 42 height 11
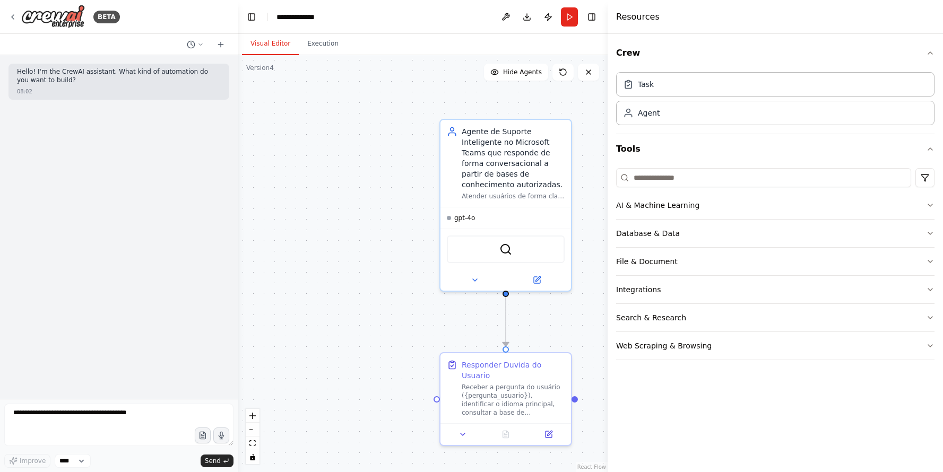
click at [527, 19] on button "Download" at bounding box center [526, 16] width 17 height 19
click at [17, 19] on icon at bounding box center [12, 17] width 8 height 8
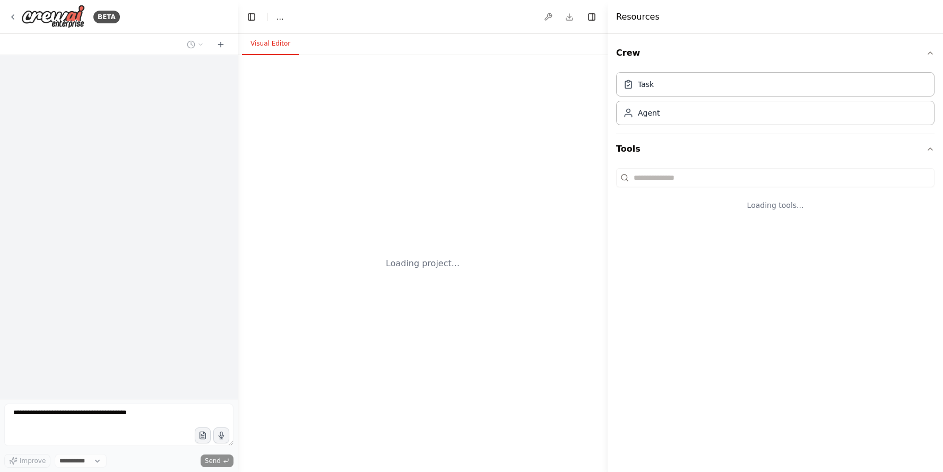
select select "****"
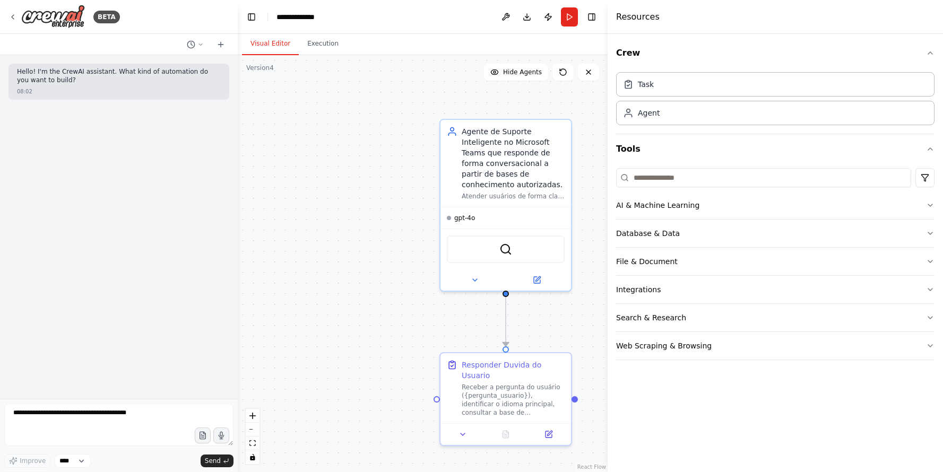
click at [6, 18] on div "BETA" at bounding box center [119, 17] width 238 height 34
click at [15, 13] on icon at bounding box center [12, 17] width 8 height 8
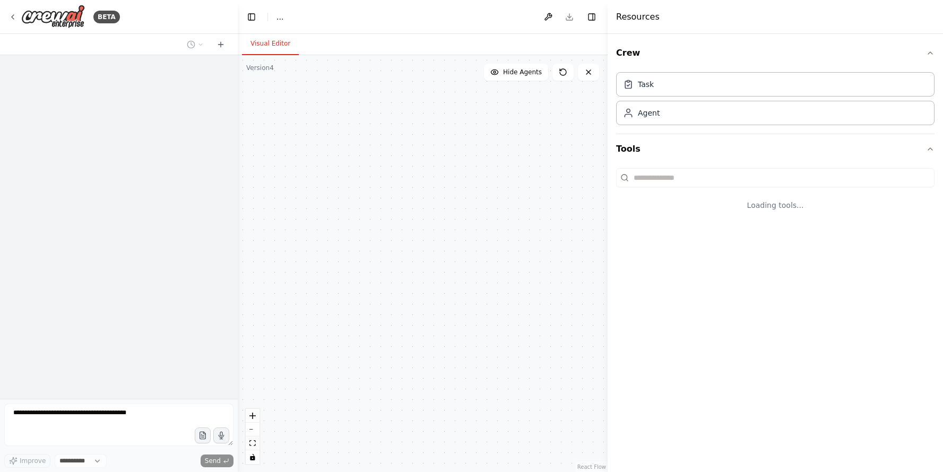
select select "****"
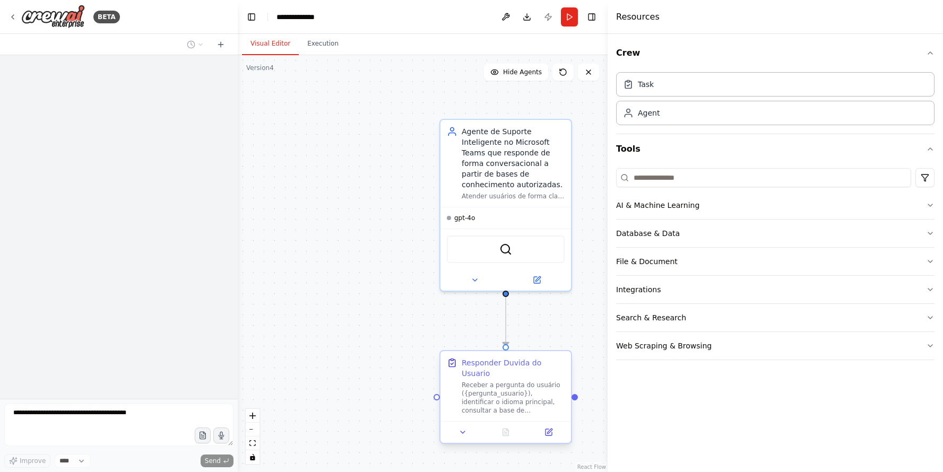
click at [488, 386] on div "Receber a pergunta do usuário ({pergunta_usuario}), identificar o idioma princi…" at bounding box center [513, 398] width 103 height 34
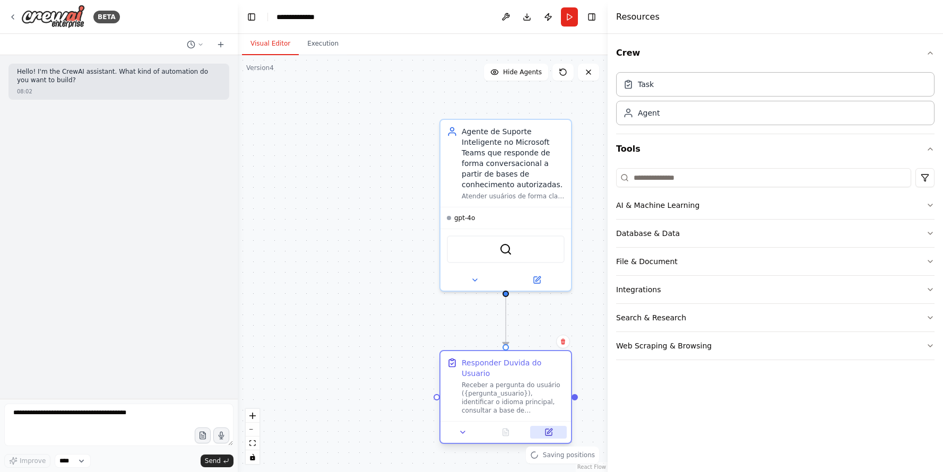
click at [554, 434] on button at bounding box center [548, 432] width 37 height 13
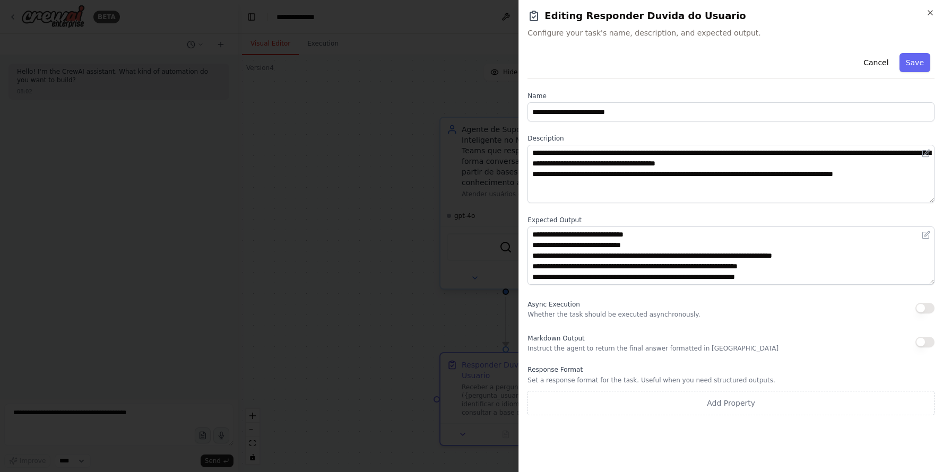
drag, startPoint x: 492, startPoint y: 273, endPoint x: 494, endPoint y: 261, distance: 11.9
click at [492, 272] on div at bounding box center [471, 236] width 943 height 472
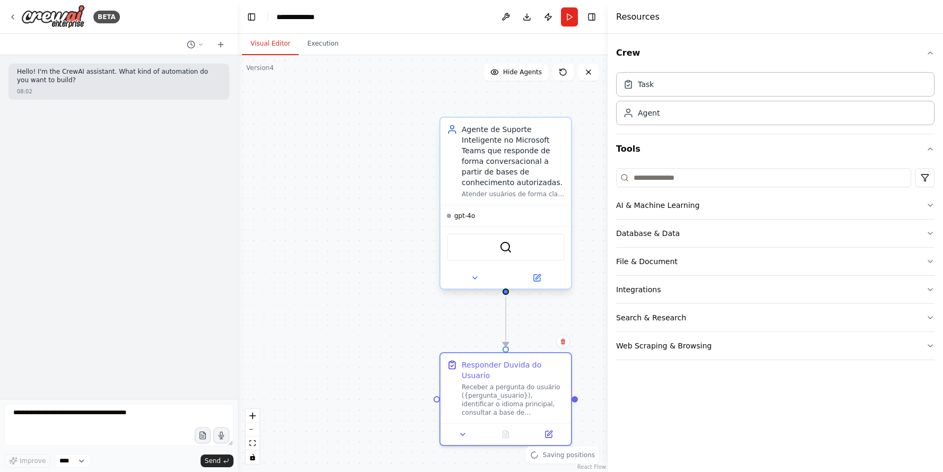
click at [497, 247] on div "QdrantVectorSearchTool" at bounding box center [506, 247] width 118 height 28
click at [512, 247] on img at bounding box center [505, 247] width 13 height 13
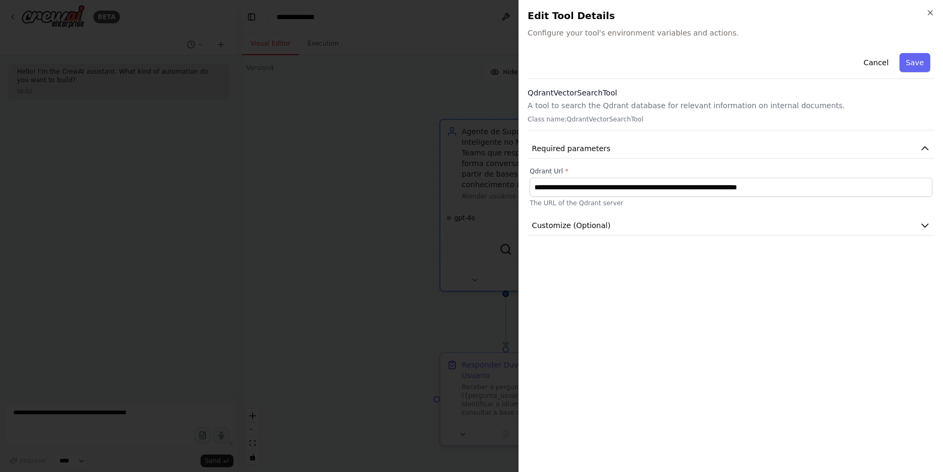
drag, startPoint x: 354, startPoint y: 151, endPoint x: 339, endPoint y: 141, distance: 18.8
click at [339, 141] on div at bounding box center [471, 236] width 943 height 472
